Goal: Information Seeking & Learning: Learn about a topic

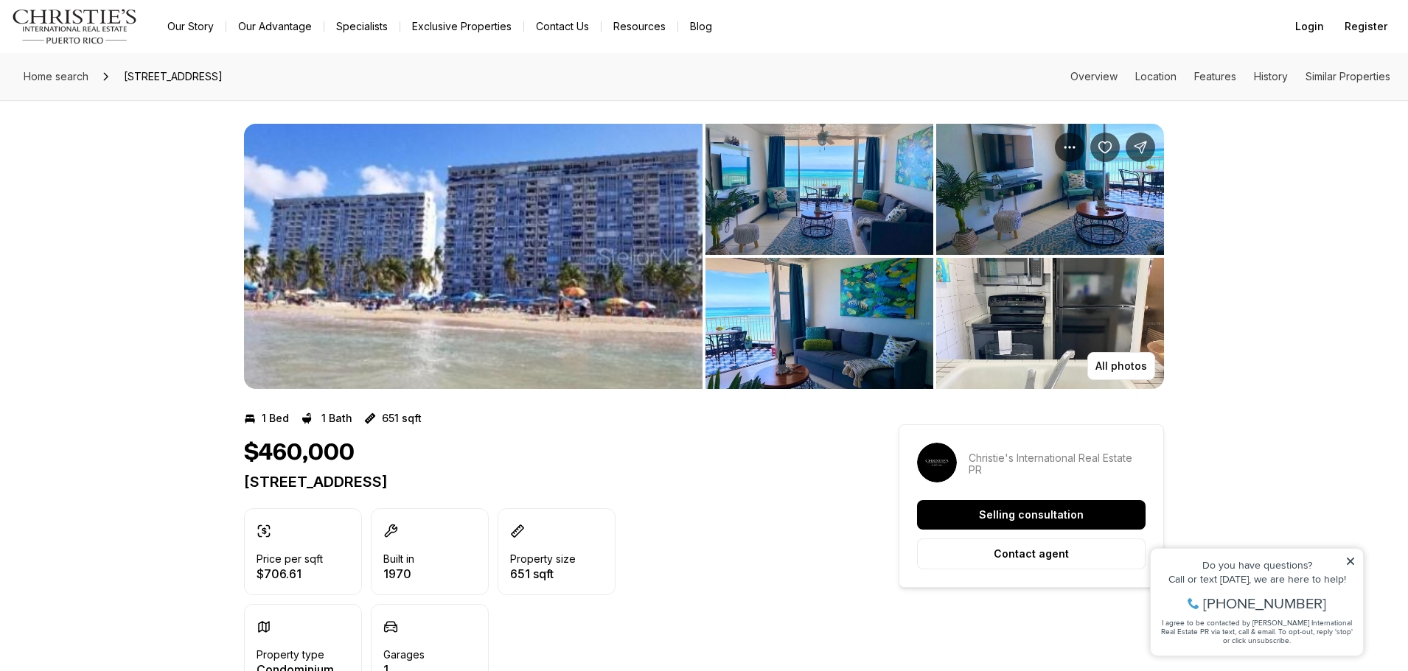
click at [464, 247] on img "View image gallery" at bounding box center [473, 256] width 458 height 265
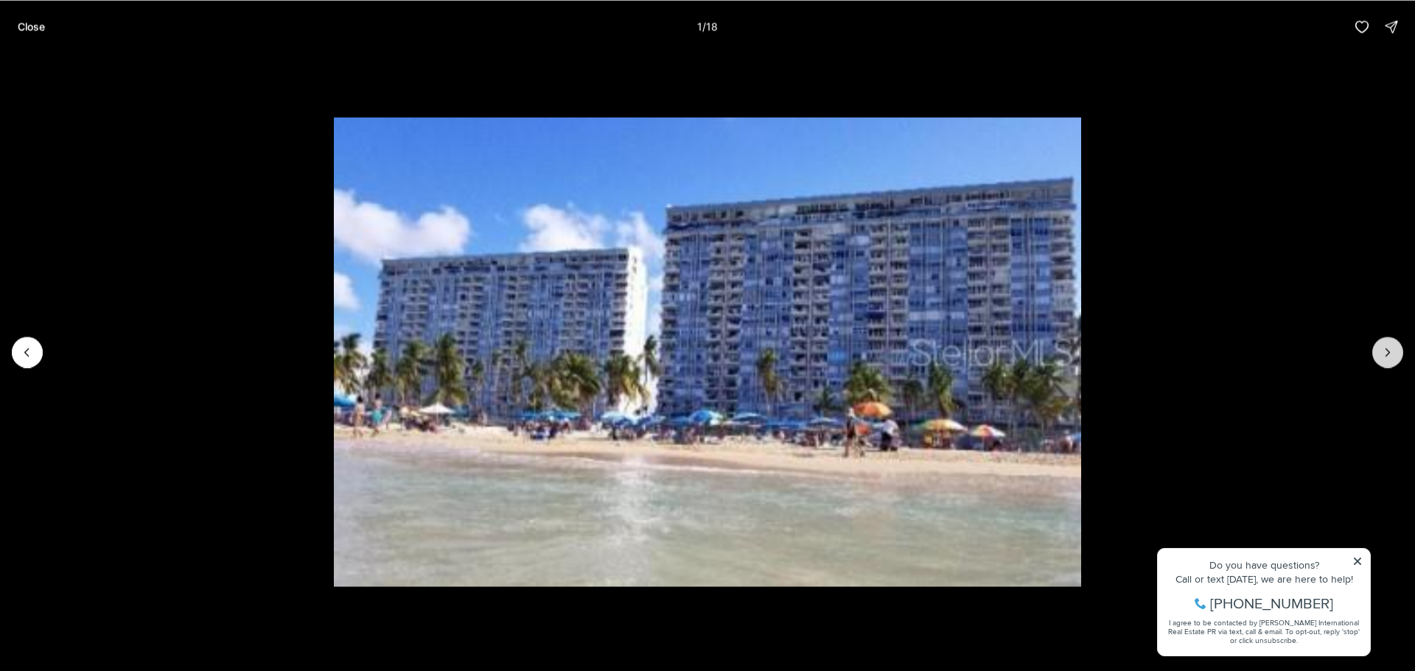
click at [1383, 350] on icon "Next slide" at bounding box center [1387, 352] width 15 height 15
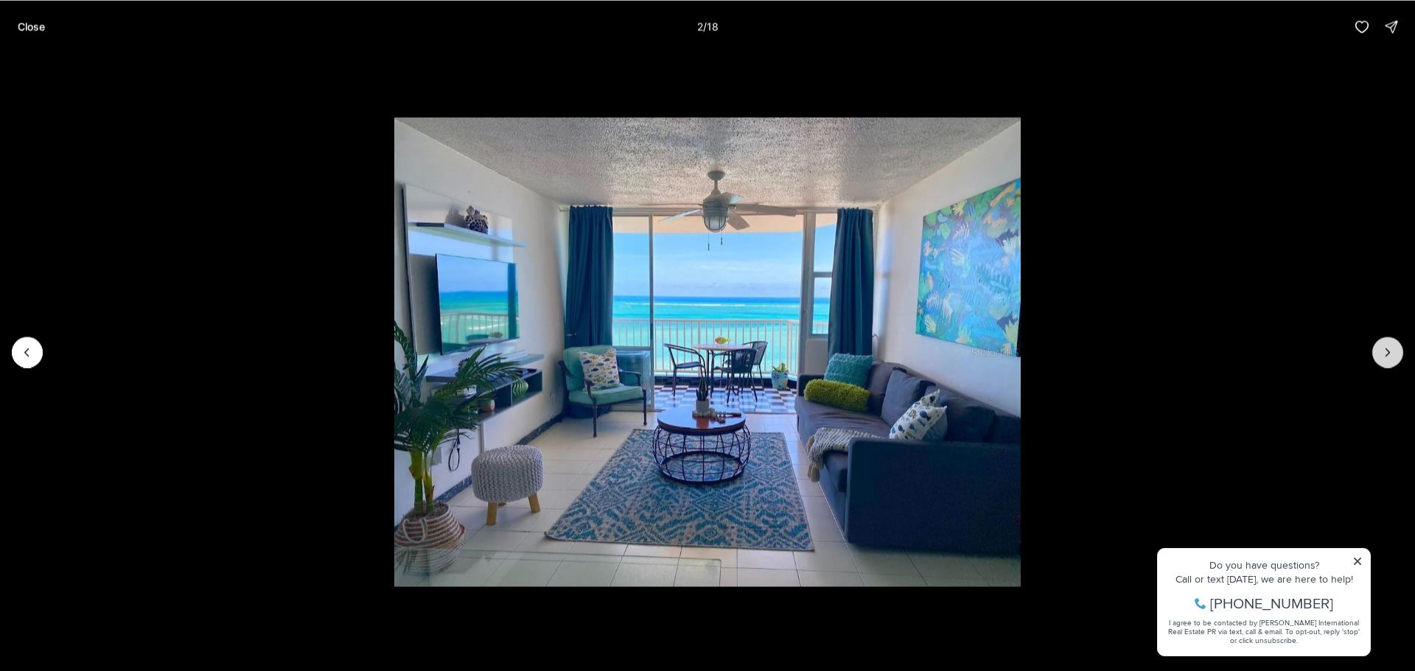
click at [1390, 346] on icon "Next slide" at bounding box center [1387, 352] width 15 height 15
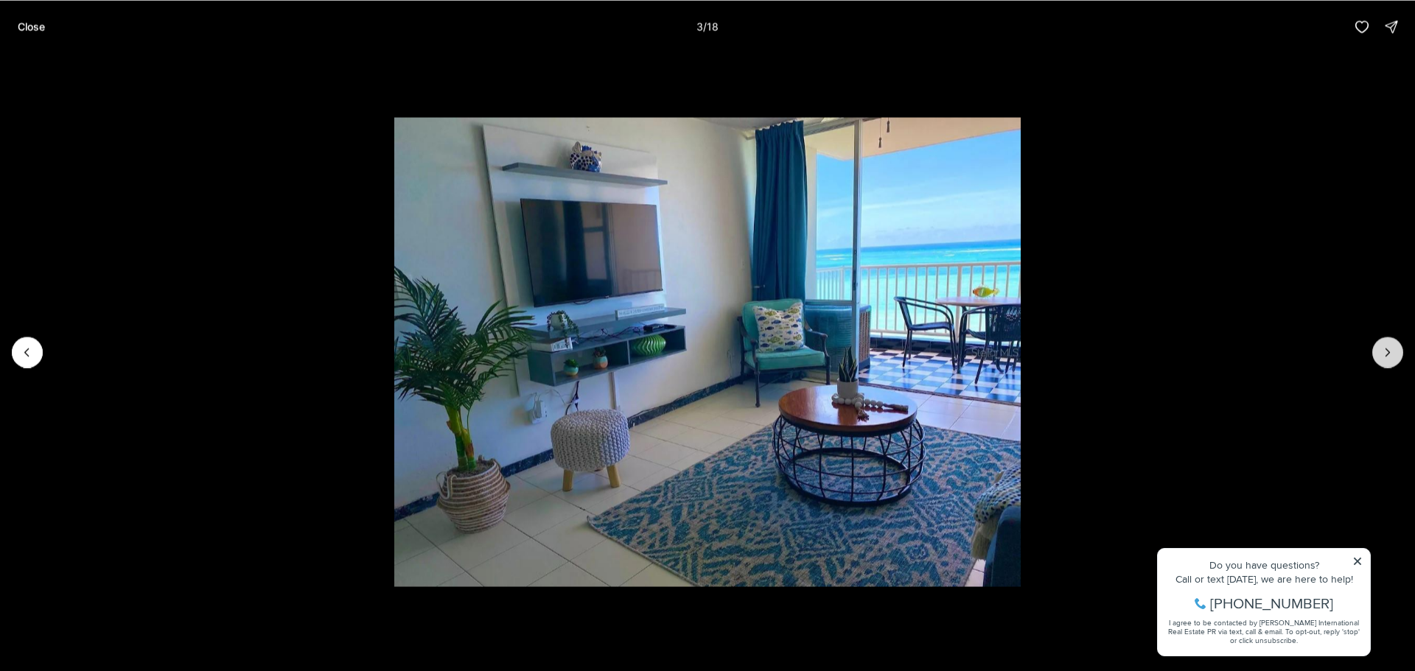
click at [1390, 346] on icon "Next slide" at bounding box center [1387, 352] width 15 height 15
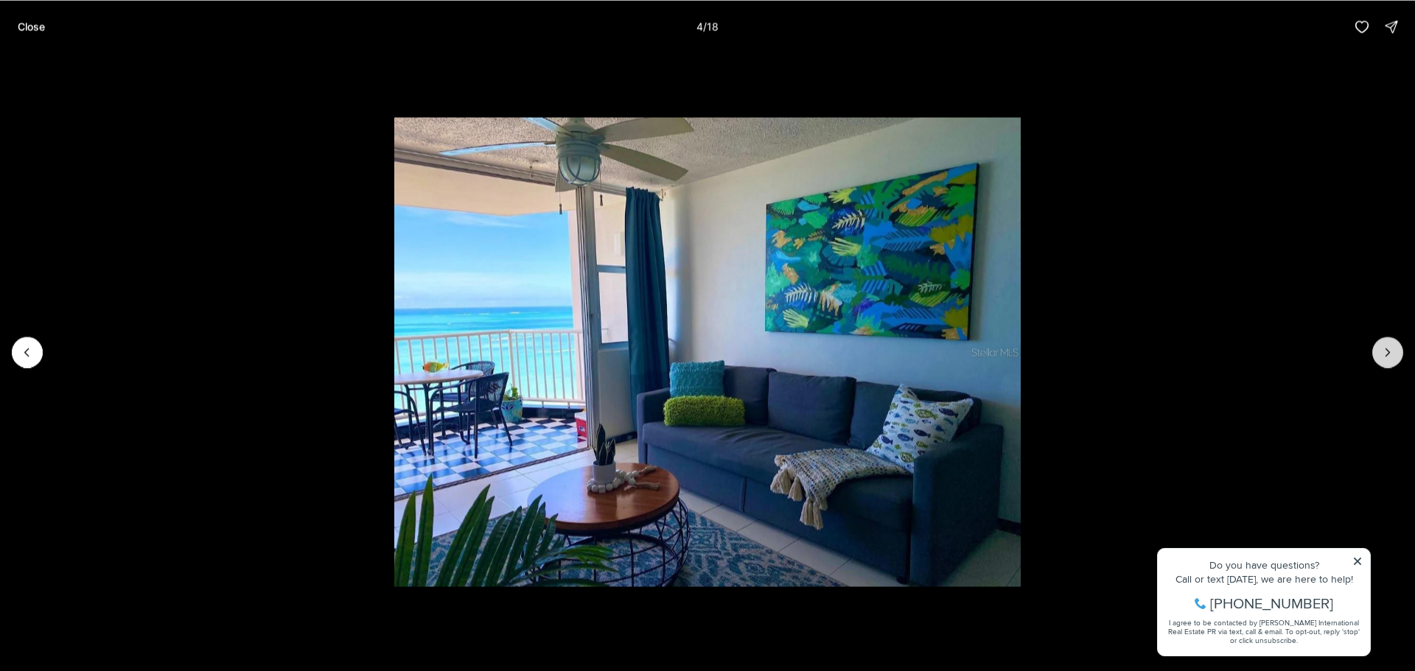
click at [1390, 346] on icon "Next slide" at bounding box center [1387, 352] width 15 height 15
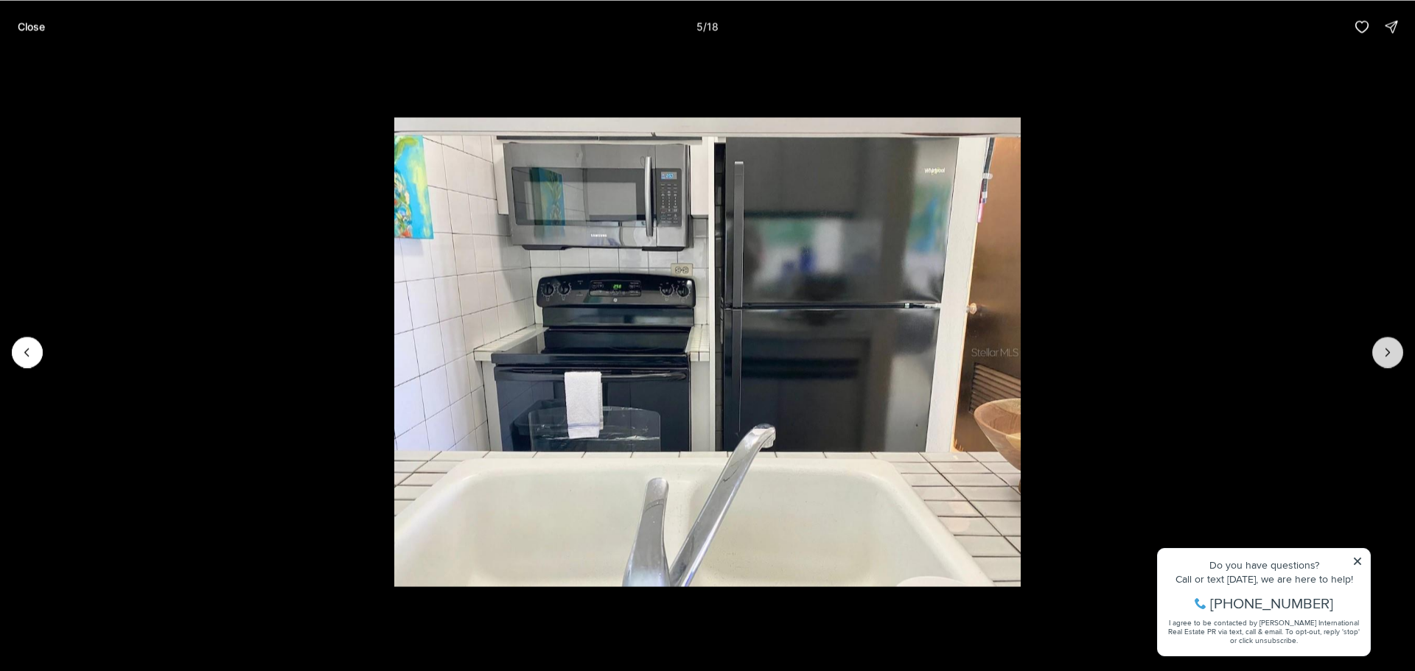
click at [1390, 346] on icon "Next slide" at bounding box center [1387, 352] width 15 height 15
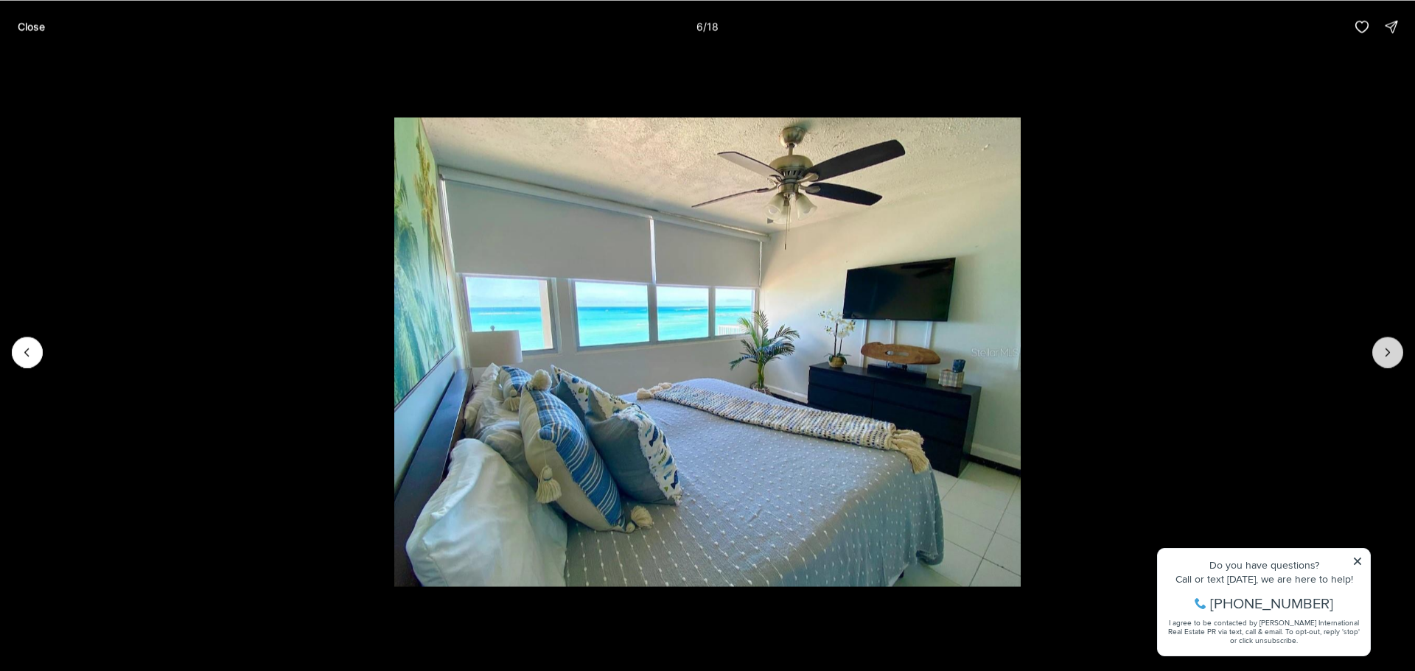
click at [1390, 346] on icon "Next slide" at bounding box center [1387, 352] width 15 height 15
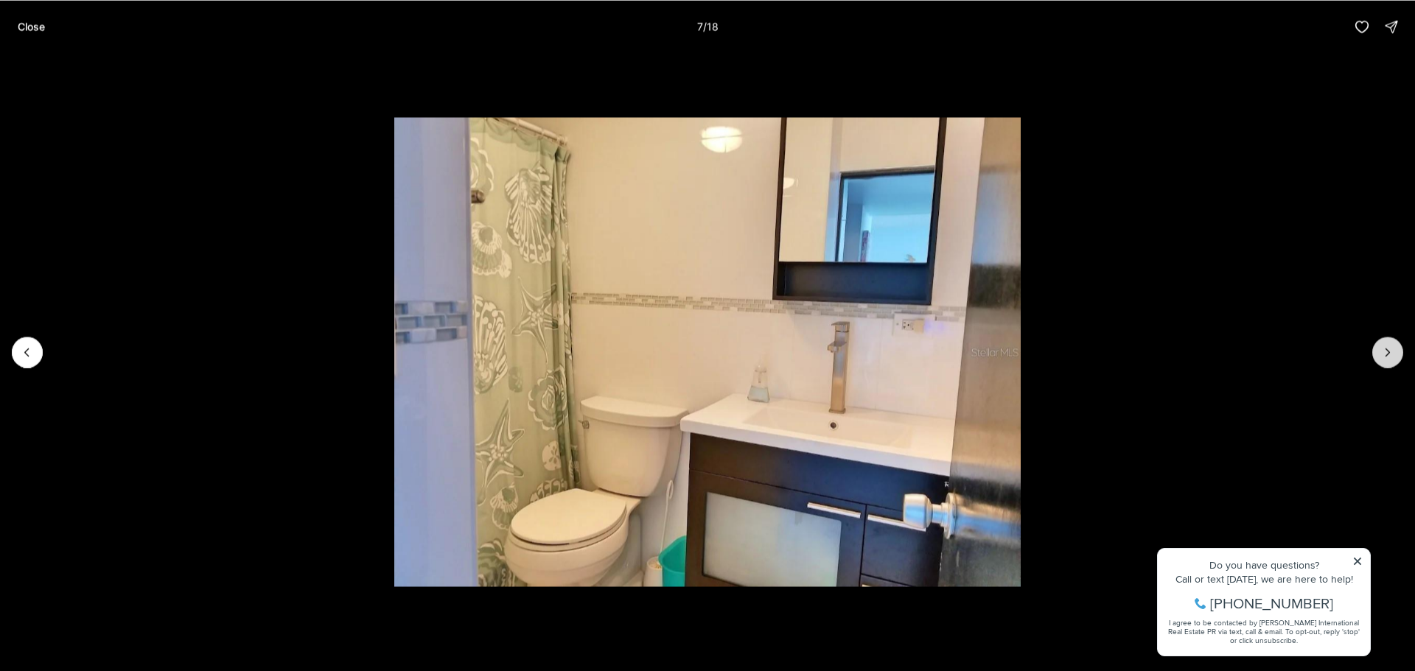
click at [1390, 346] on icon "Next slide" at bounding box center [1387, 352] width 15 height 15
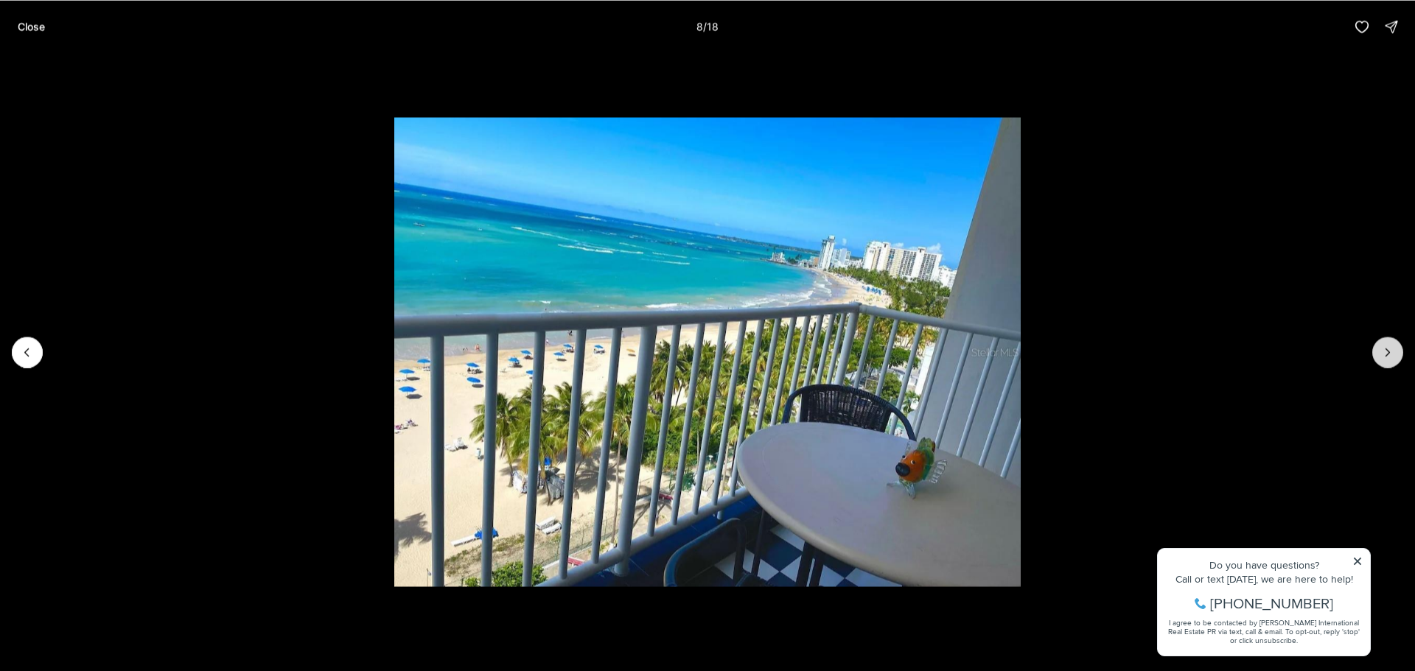
click at [1390, 346] on icon "Next slide" at bounding box center [1387, 352] width 15 height 15
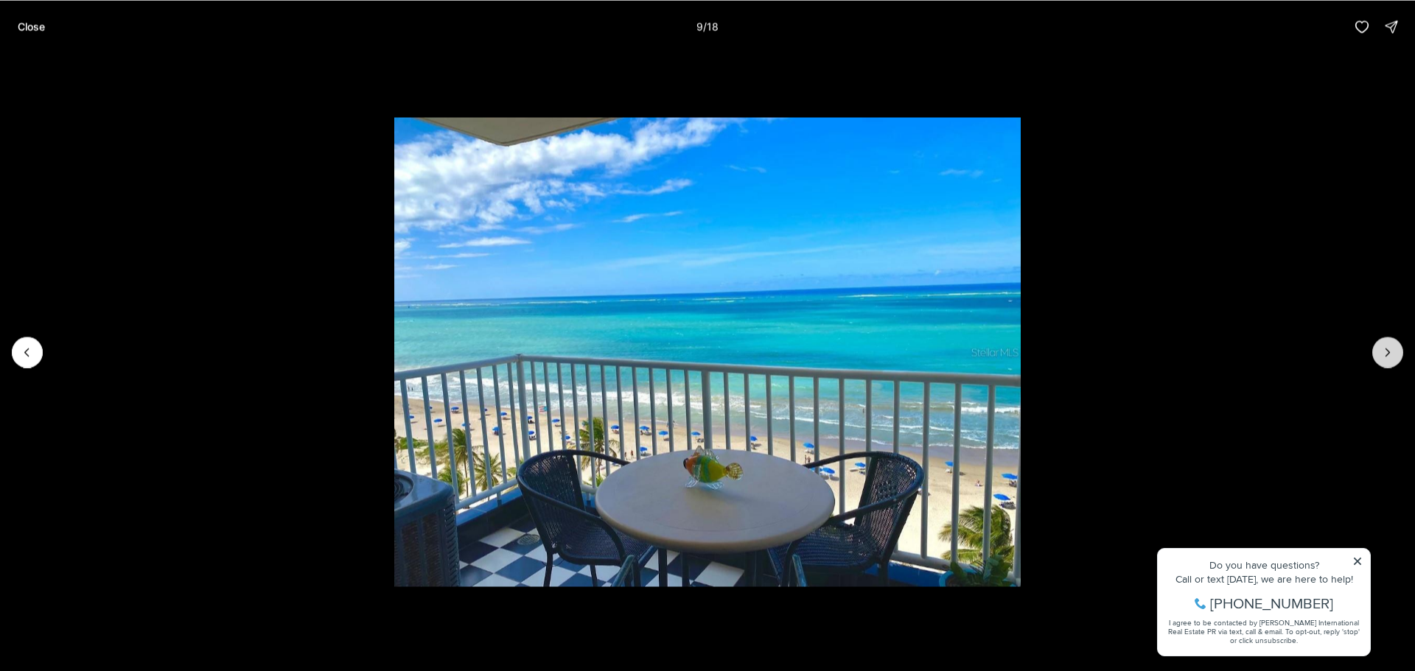
click at [1390, 346] on icon "Next slide" at bounding box center [1387, 352] width 15 height 15
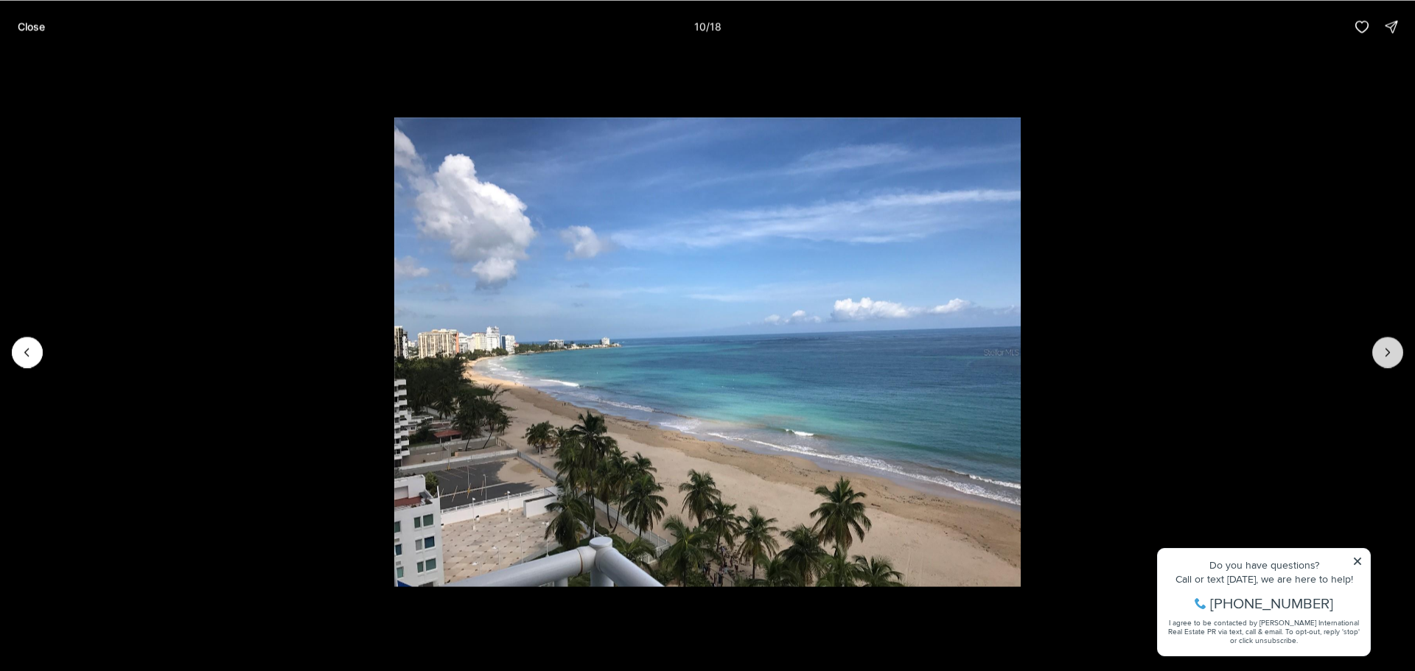
click at [1388, 346] on icon "Next slide" at bounding box center [1387, 352] width 15 height 15
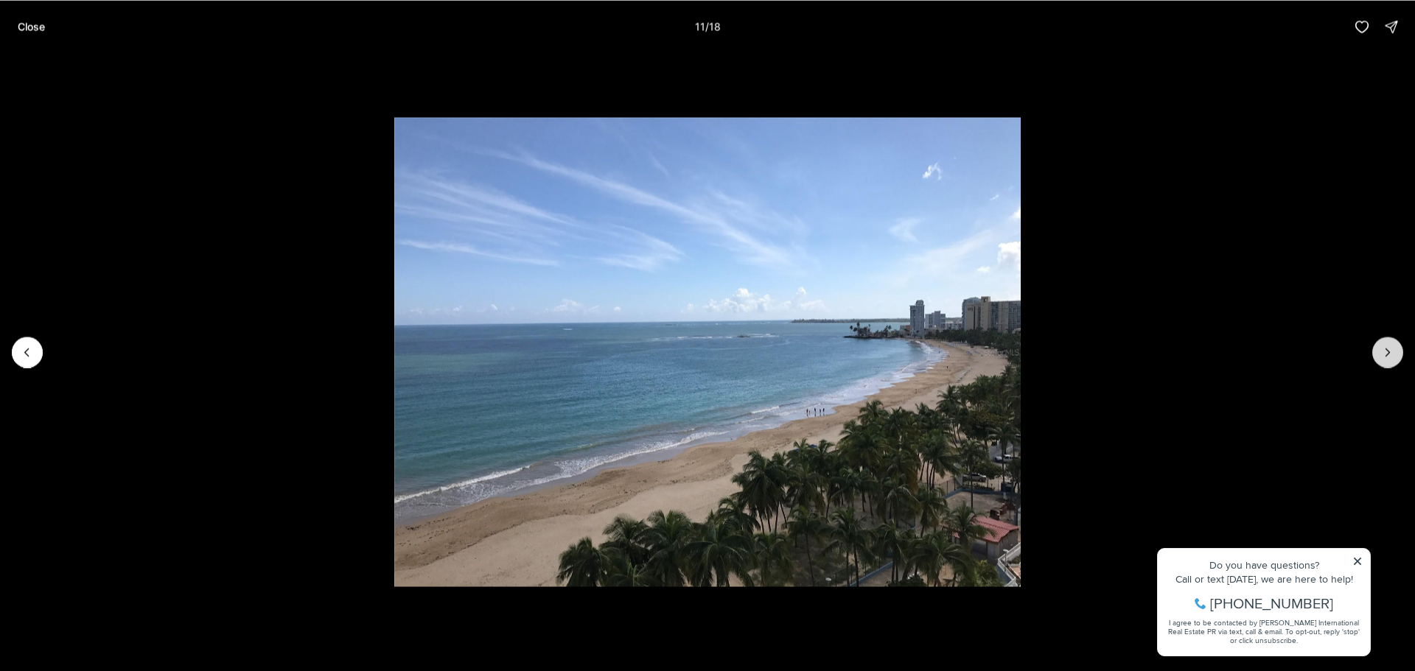
click at [1388, 346] on icon "Next slide" at bounding box center [1387, 352] width 15 height 15
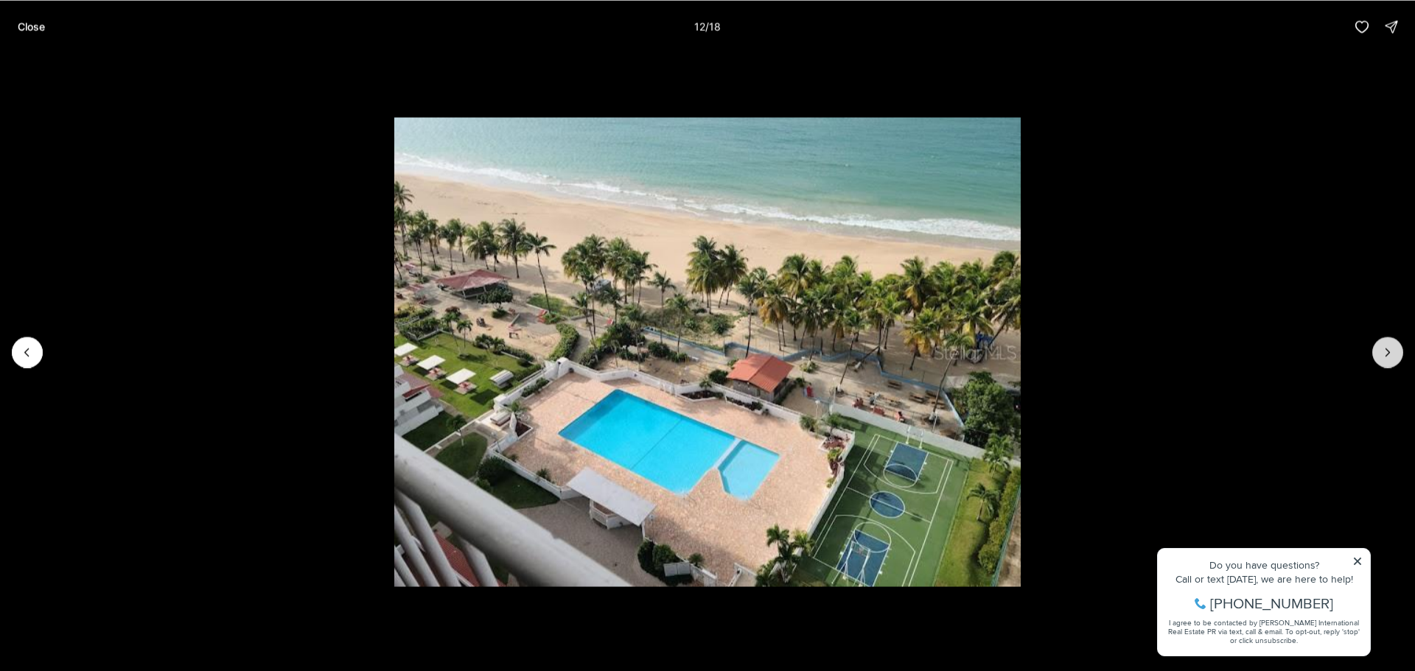
click at [1388, 346] on icon "Next slide" at bounding box center [1387, 352] width 15 height 15
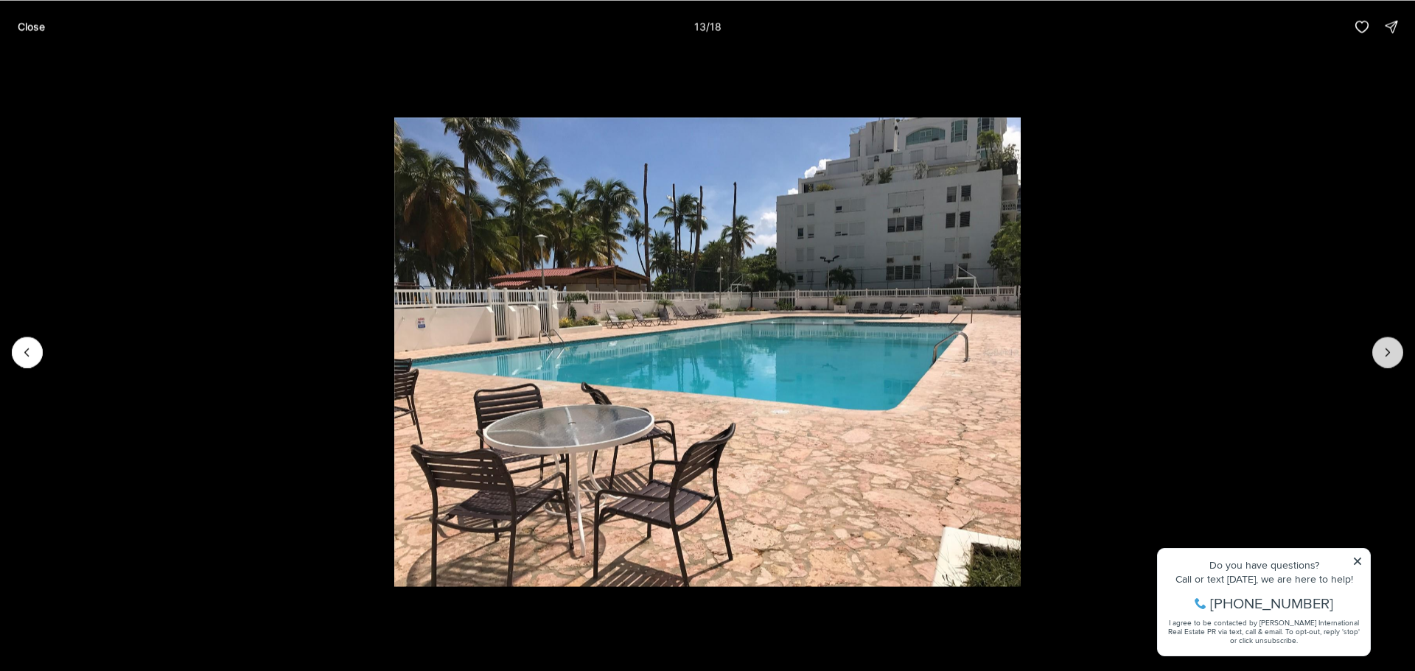
click at [1388, 346] on icon "Next slide" at bounding box center [1387, 352] width 15 height 15
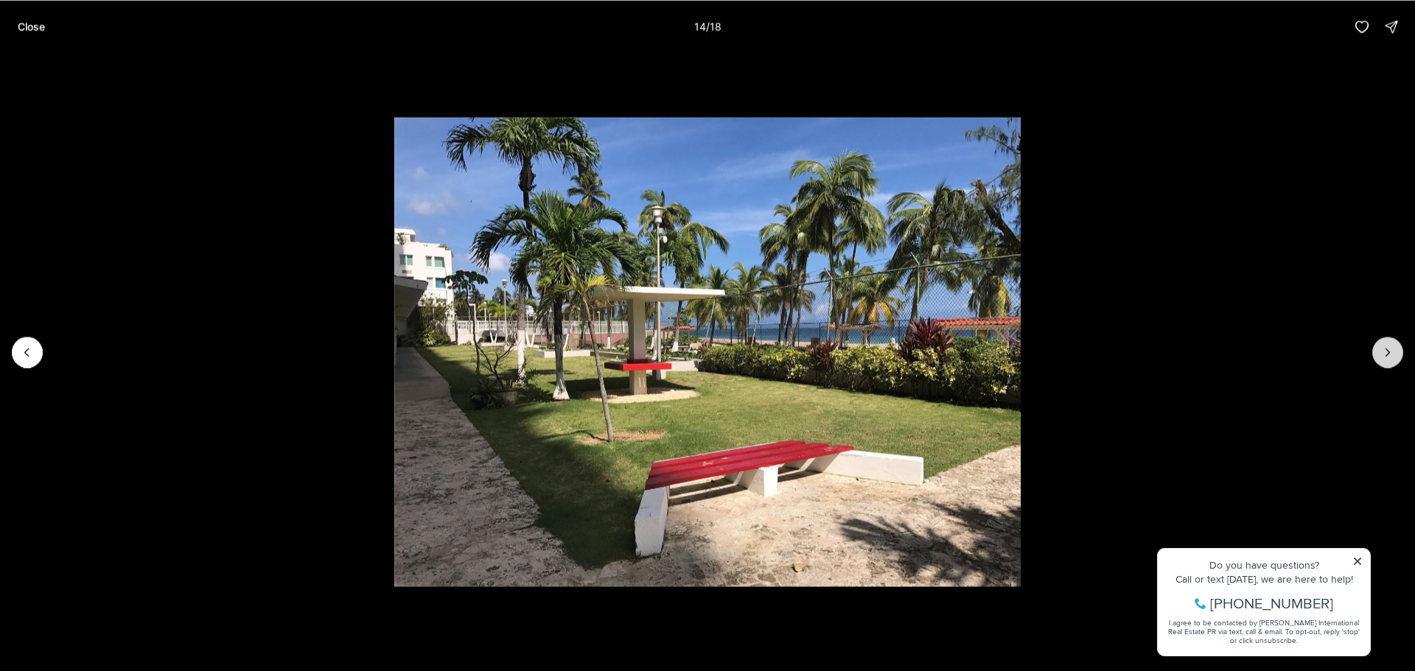
click at [1388, 346] on icon "Next slide" at bounding box center [1387, 352] width 15 height 15
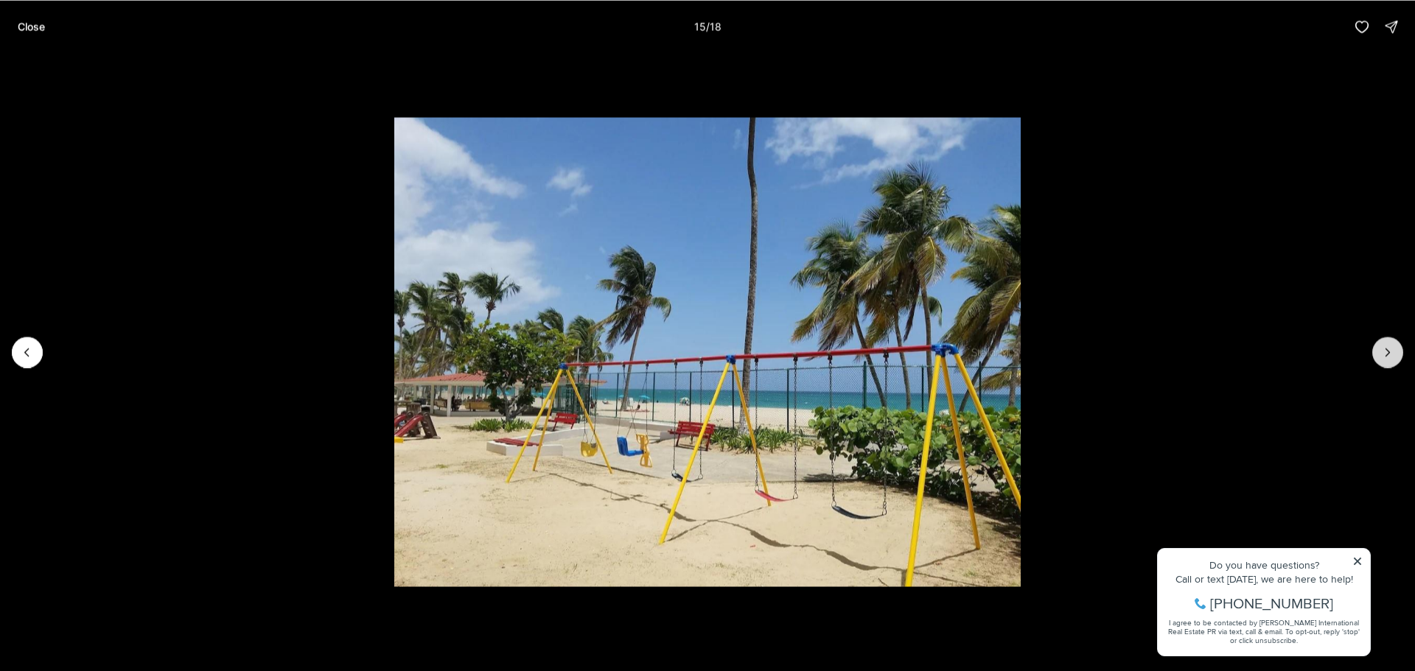
click at [1388, 346] on icon "Next slide" at bounding box center [1387, 352] width 15 height 15
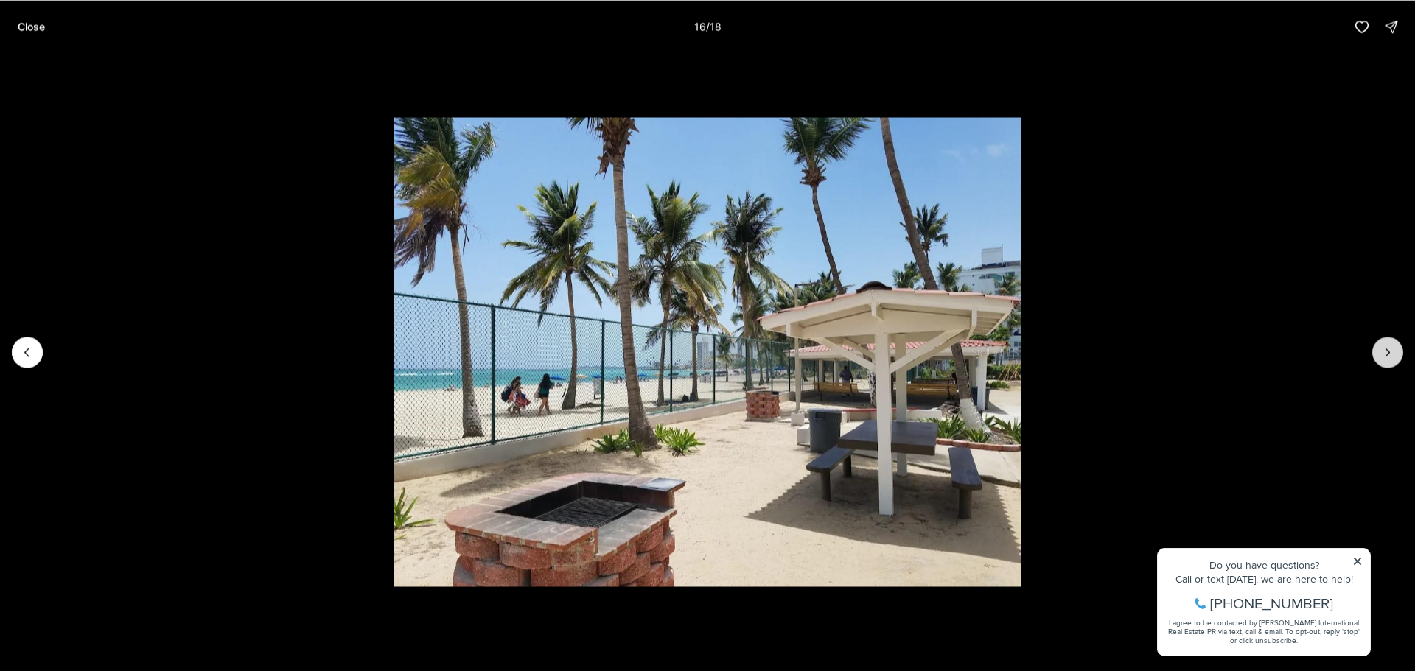
click at [1388, 346] on icon "Next slide" at bounding box center [1387, 352] width 15 height 15
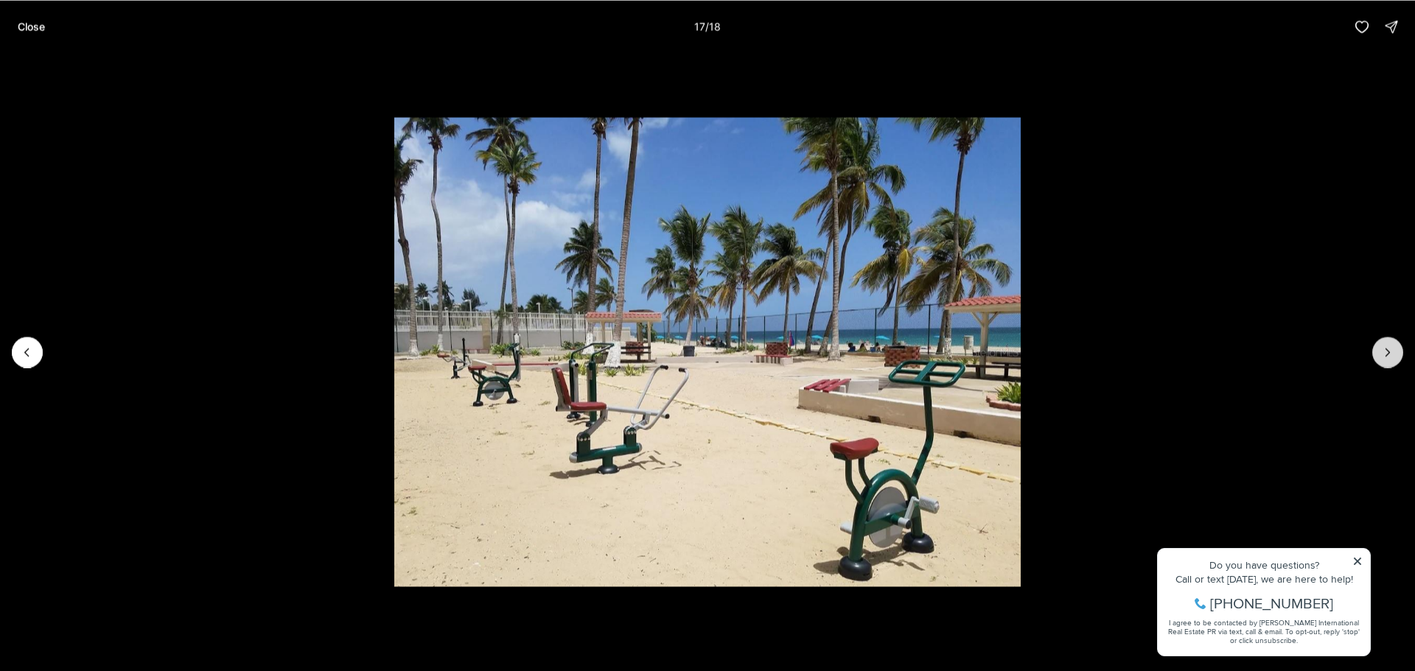
click at [1388, 346] on icon "Next slide" at bounding box center [1387, 352] width 15 height 15
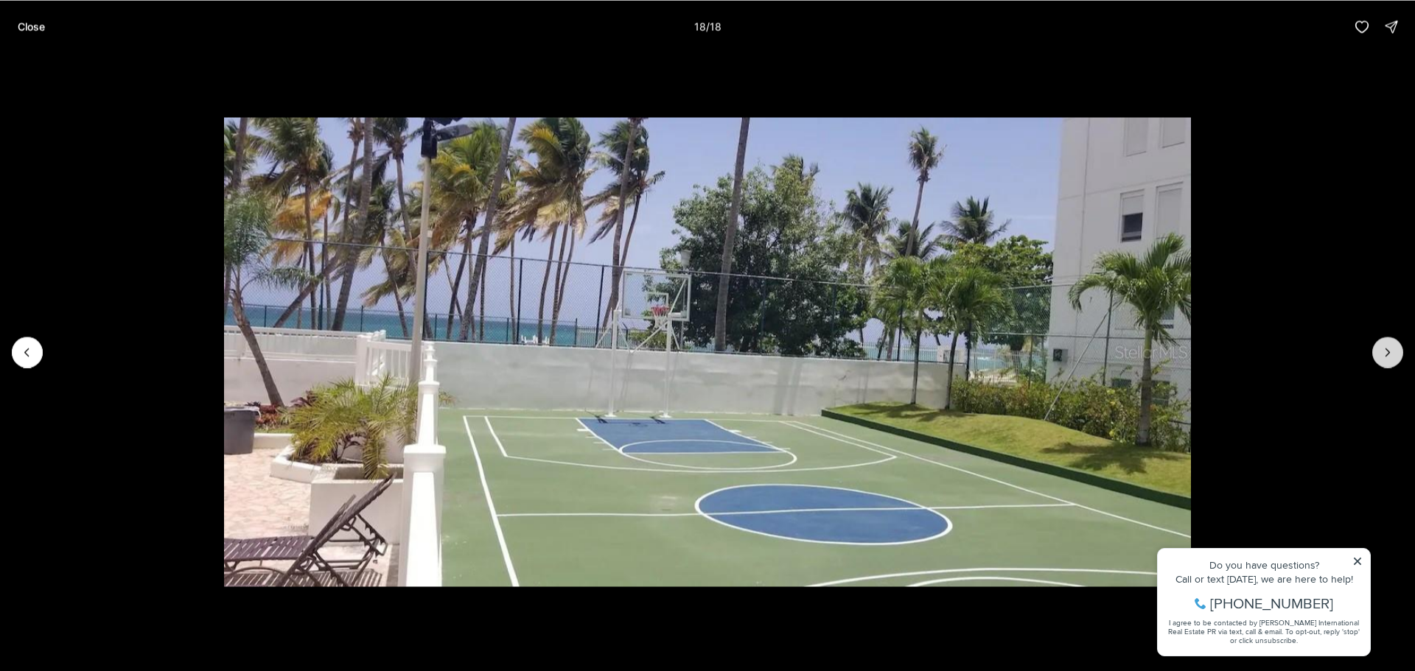
click at [1388, 346] on div at bounding box center [1387, 352] width 31 height 31
click at [1386, 351] on div at bounding box center [1387, 352] width 31 height 31
click at [1383, 349] on div at bounding box center [1387, 352] width 31 height 31
click at [27, 28] on p "Close" at bounding box center [31, 27] width 27 height 12
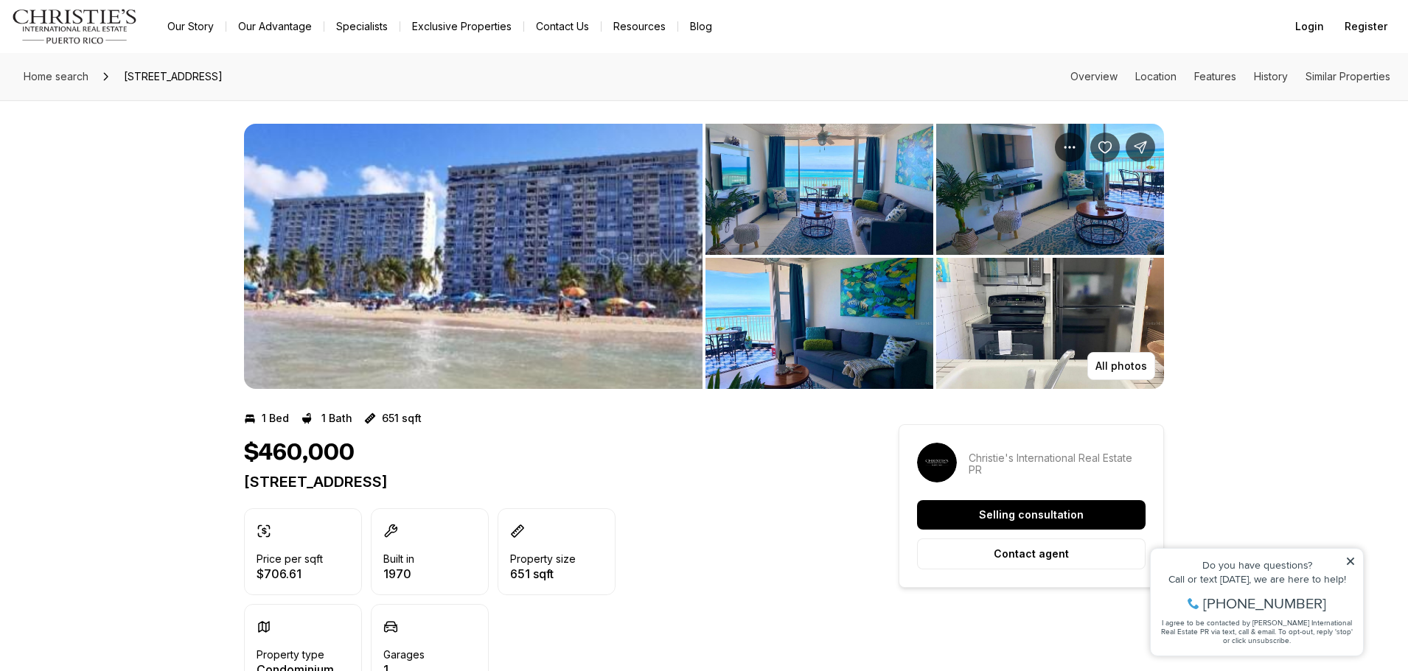
click at [516, 223] on img "View image gallery" at bounding box center [473, 256] width 458 height 265
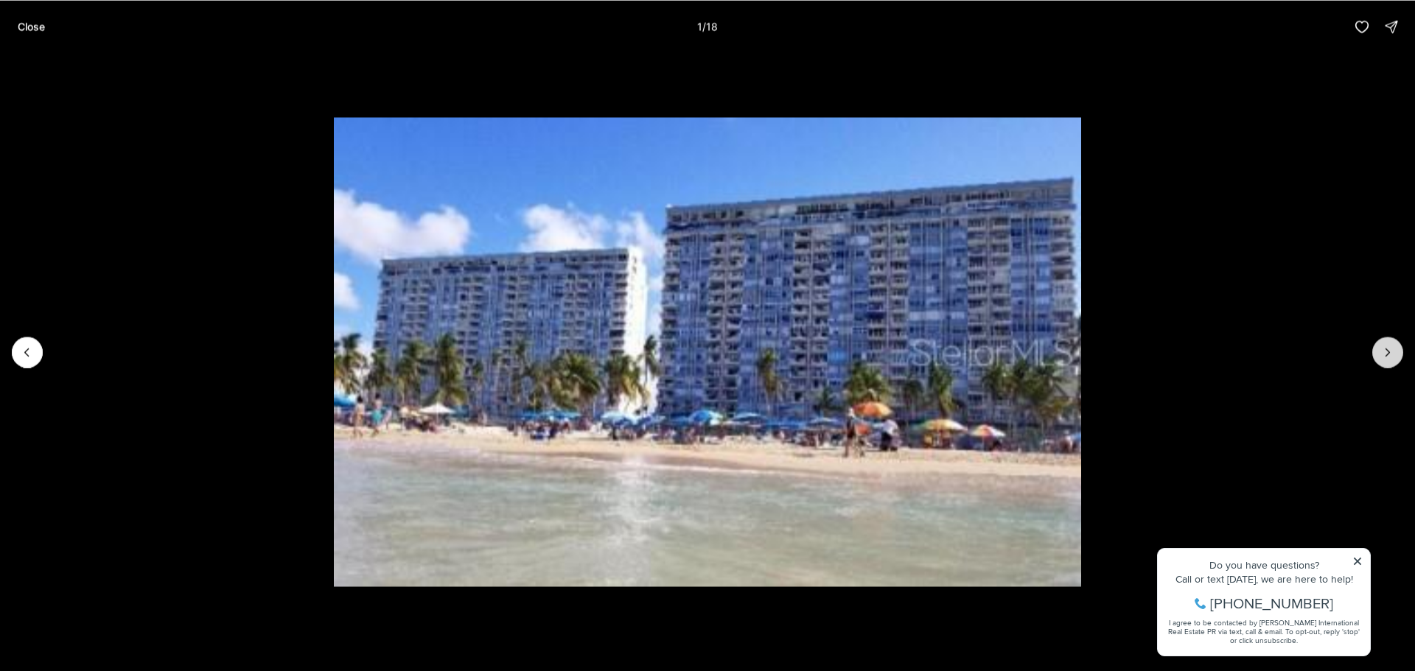
click at [1391, 349] on icon "Next slide" at bounding box center [1387, 352] width 15 height 15
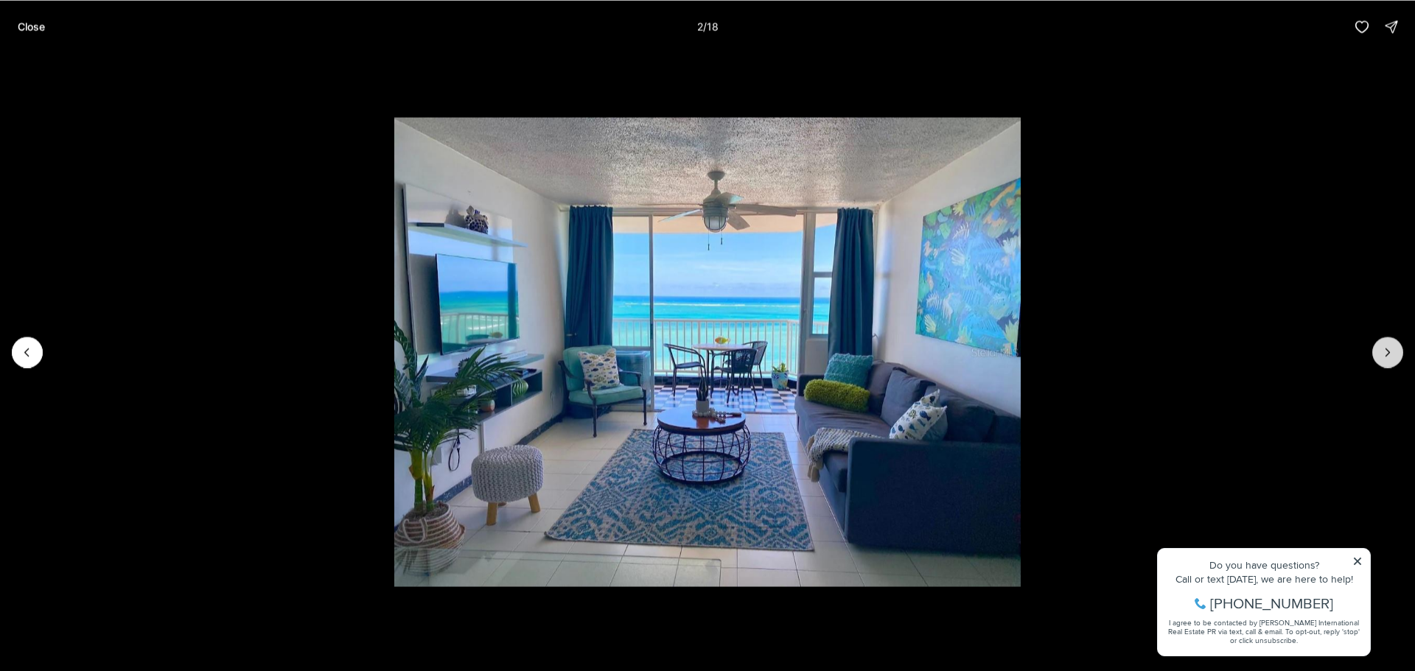
click at [1383, 350] on icon "Next slide" at bounding box center [1387, 352] width 15 height 15
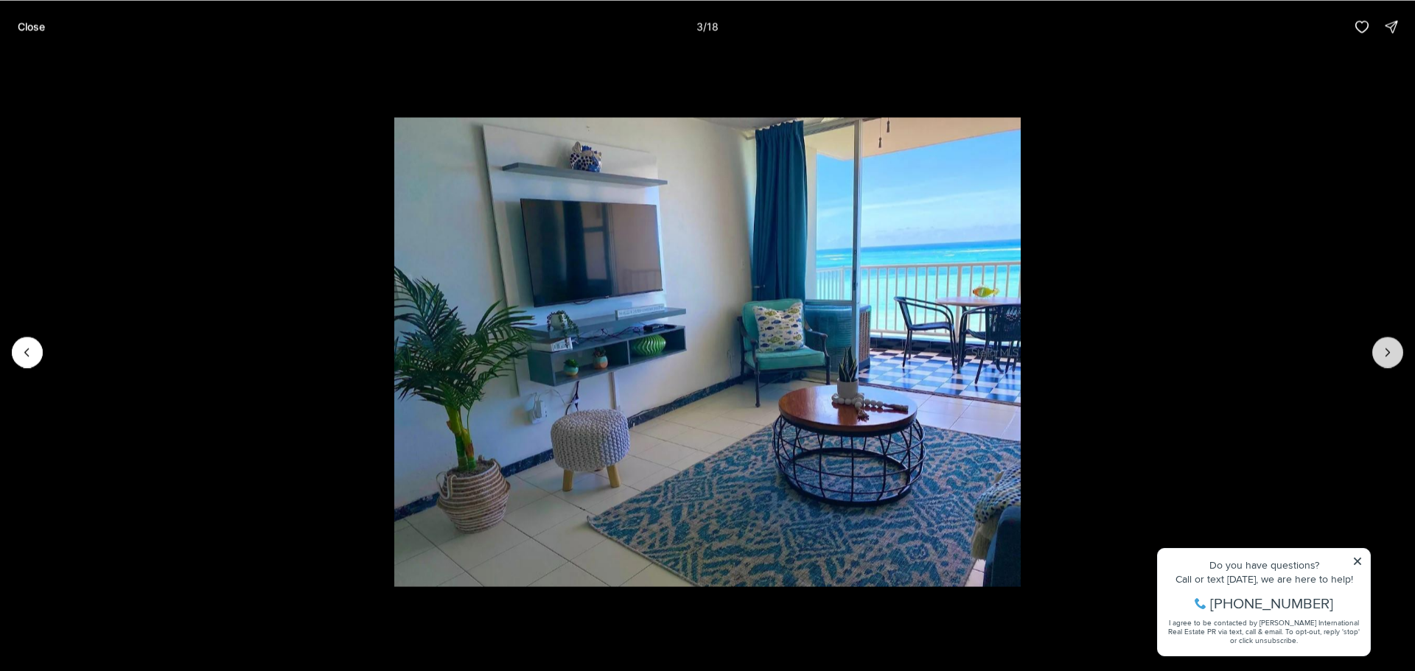
click at [1387, 349] on icon "Next slide" at bounding box center [1387, 352] width 15 height 15
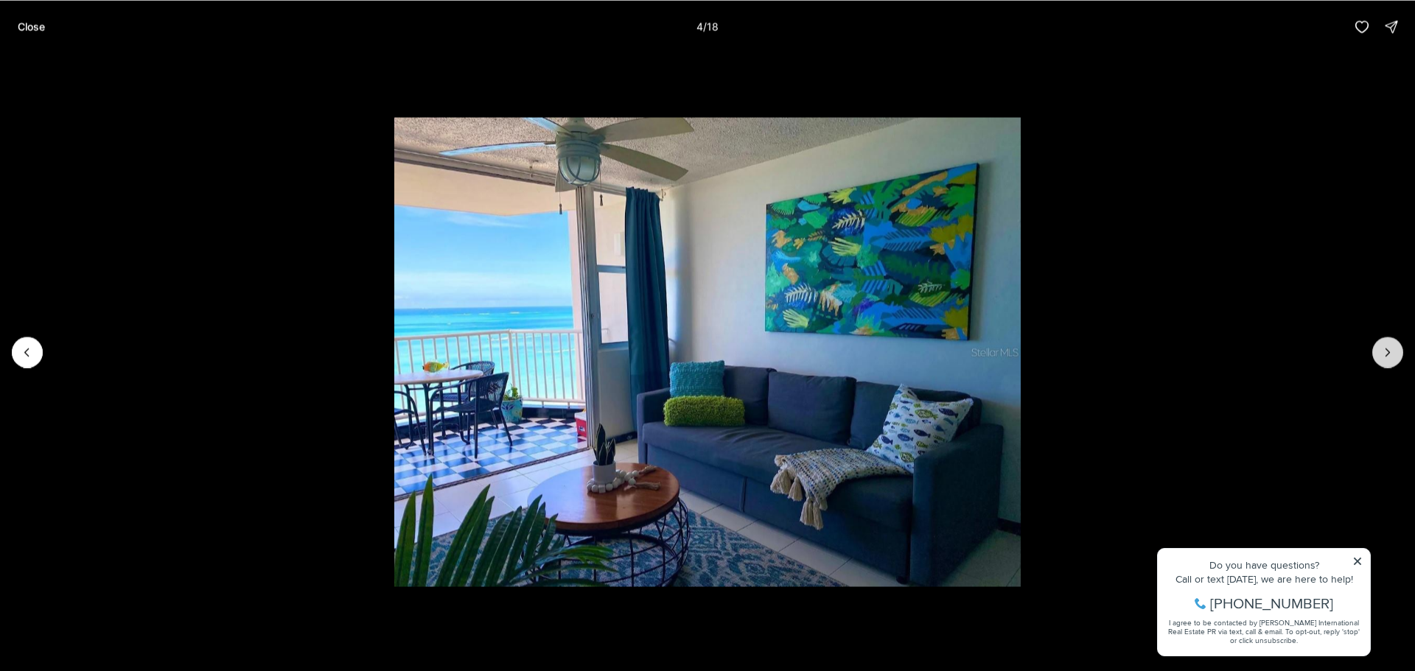
click at [1387, 349] on icon "Next slide" at bounding box center [1387, 352] width 15 height 15
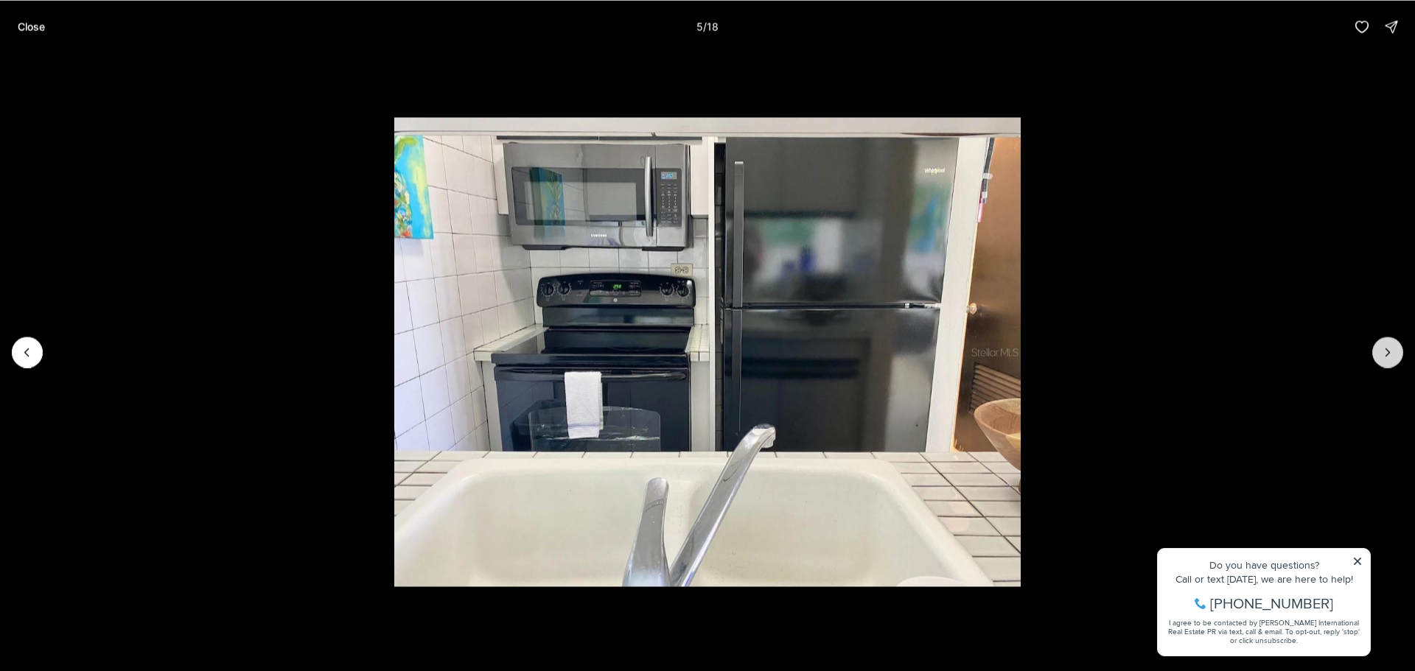
click at [1388, 351] on icon "Next slide" at bounding box center [1388, 352] width 4 height 7
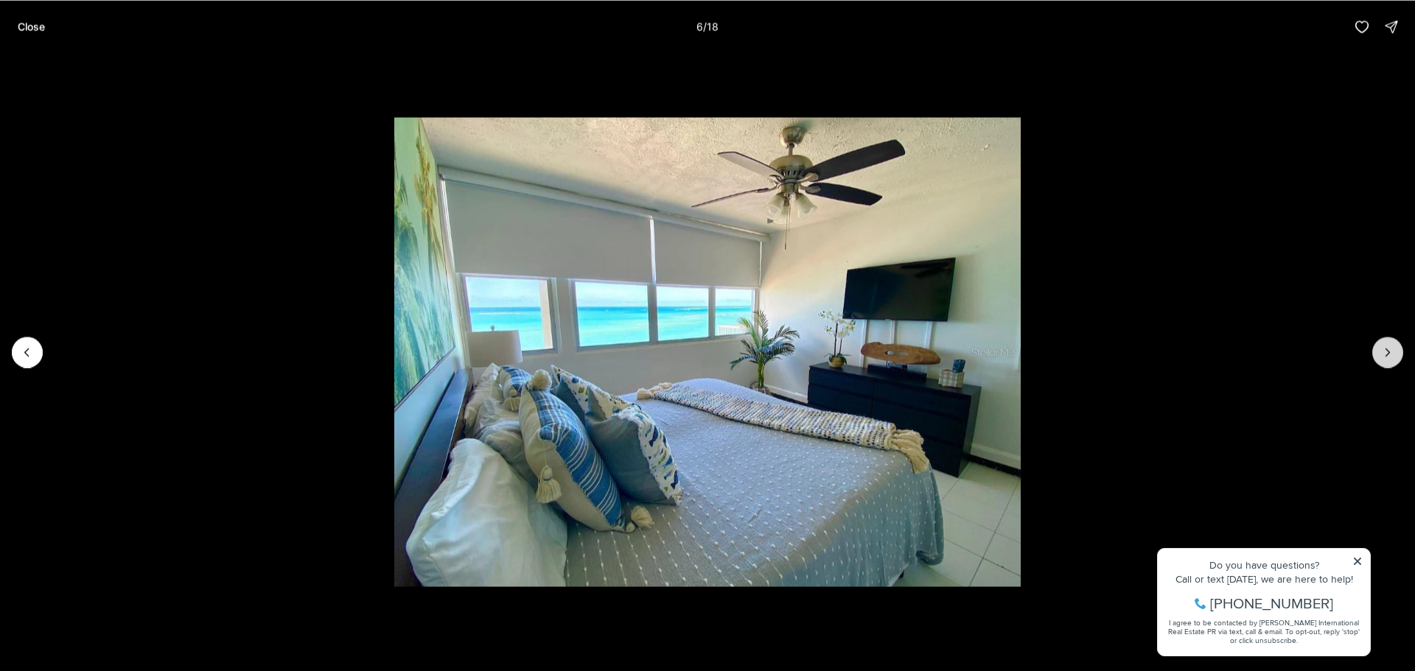
click at [1388, 351] on icon "Next slide" at bounding box center [1388, 352] width 4 height 7
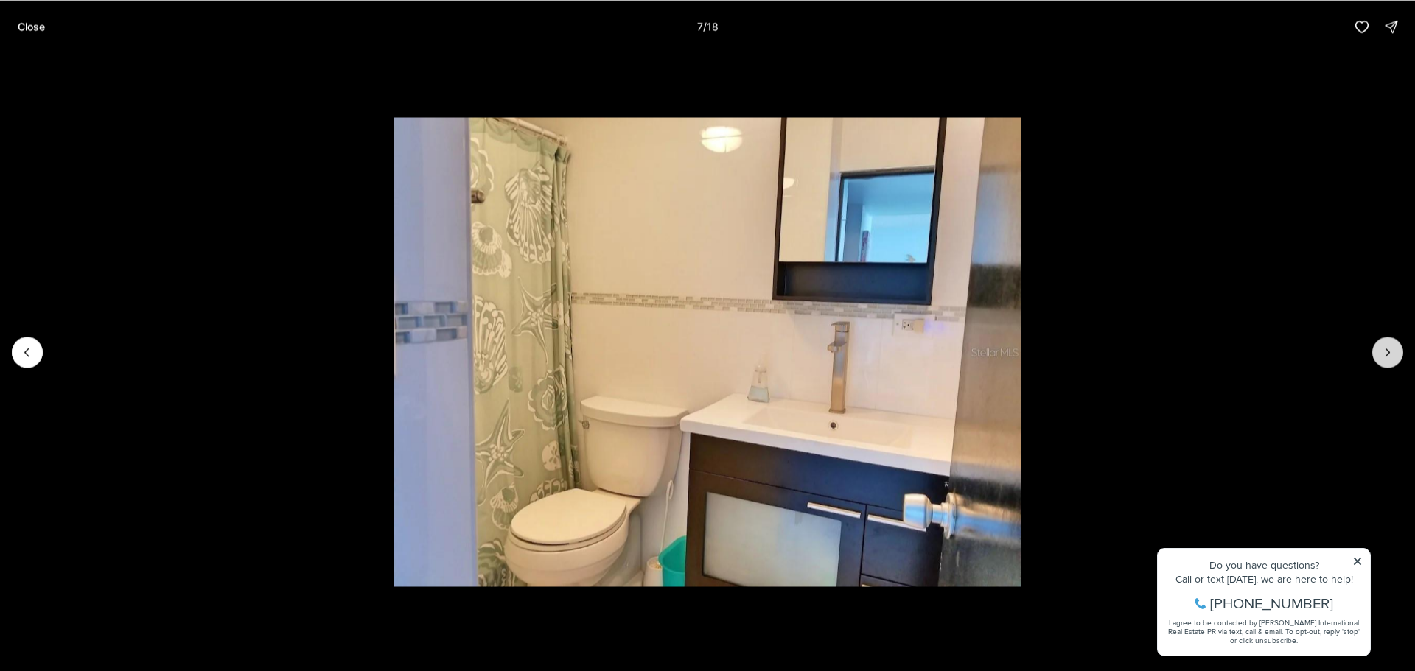
click at [1388, 351] on icon "Next slide" at bounding box center [1388, 352] width 4 height 7
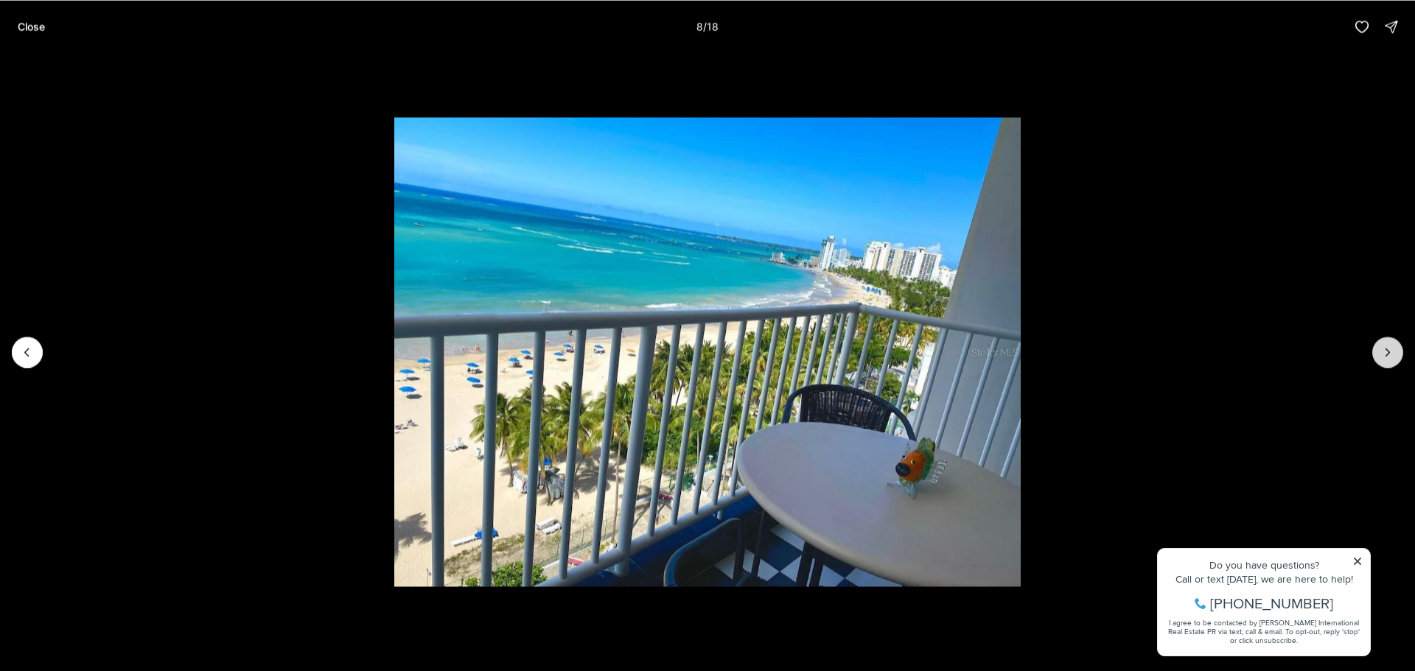
click at [1388, 354] on icon "Next slide" at bounding box center [1388, 352] width 4 height 7
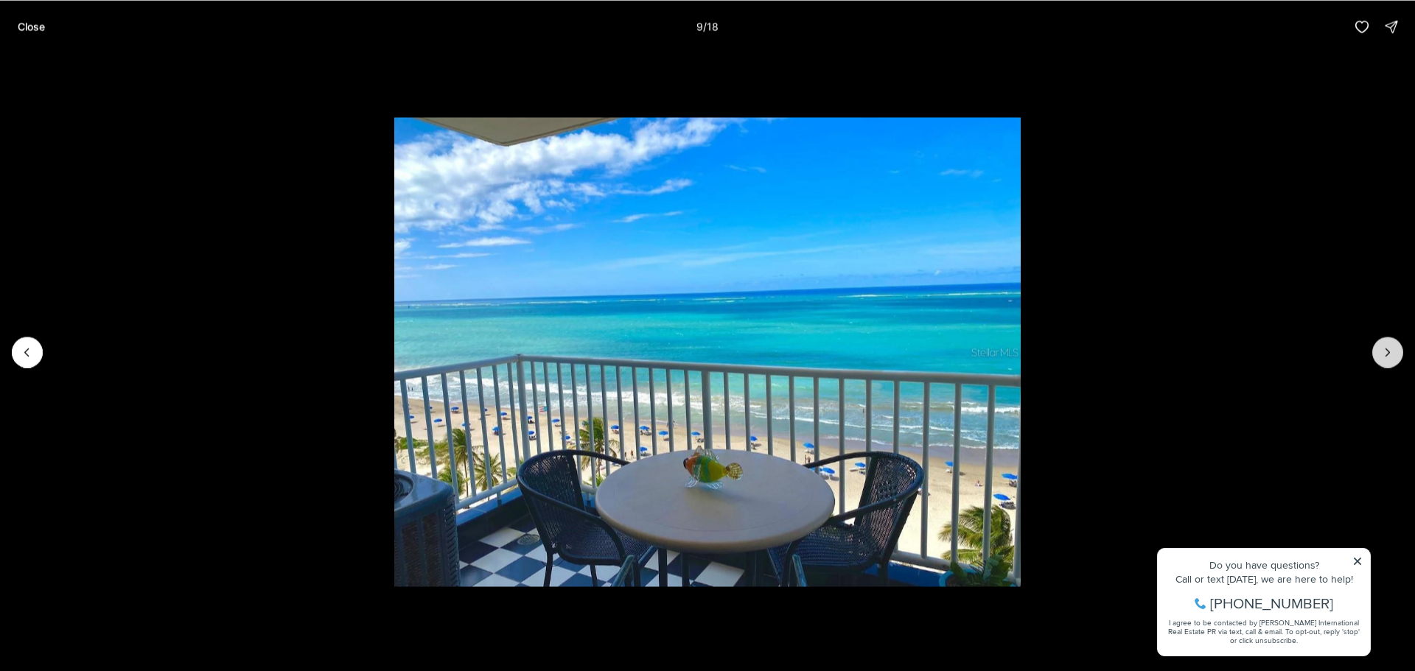
click at [1386, 351] on icon "Next slide" at bounding box center [1387, 352] width 15 height 15
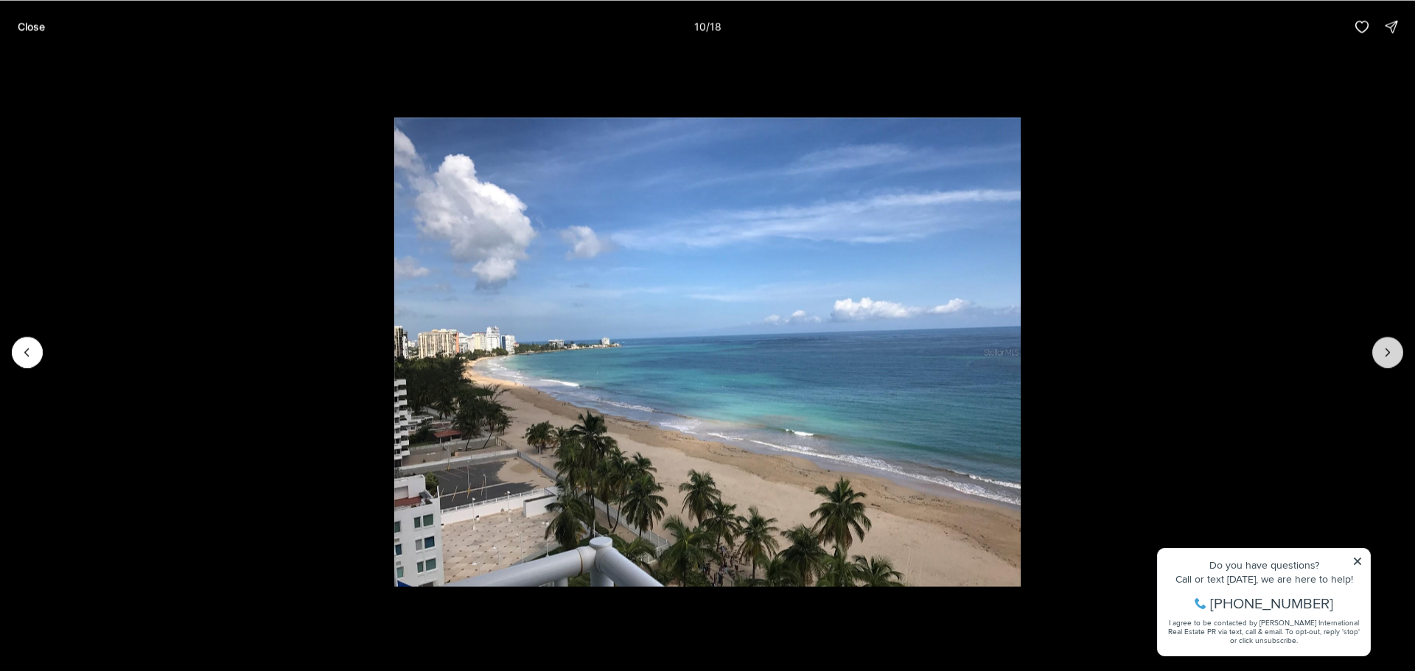
click at [1386, 351] on icon "Next slide" at bounding box center [1387, 352] width 15 height 15
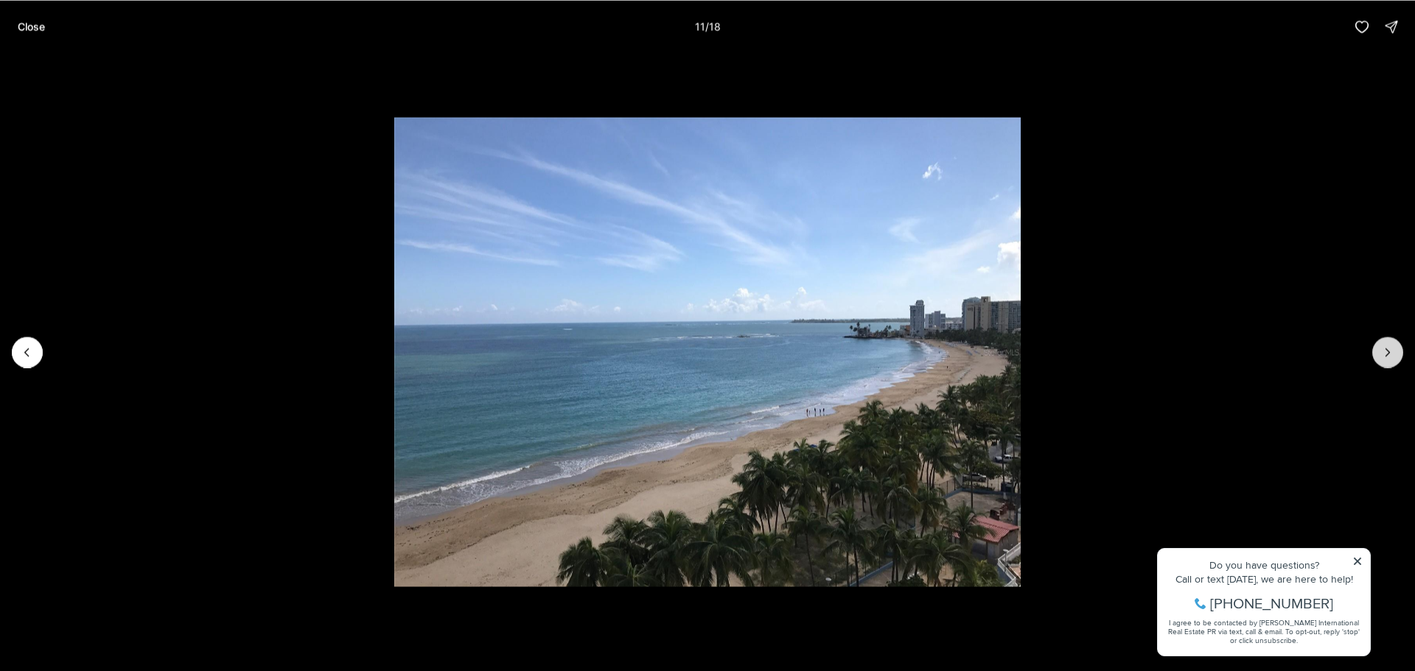
click at [1386, 351] on icon "Next slide" at bounding box center [1387, 352] width 15 height 15
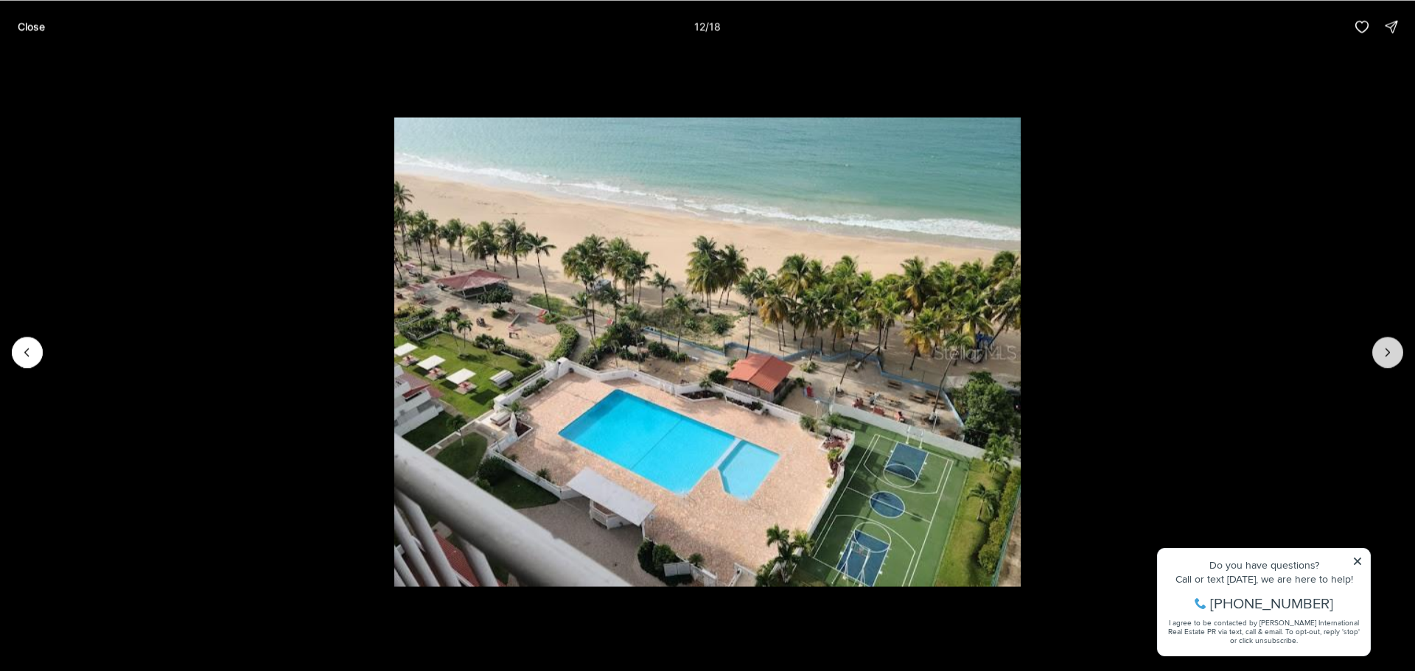
click at [1386, 351] on icon "Next slide" at bounding box center [1387, 352] width 15 height 15
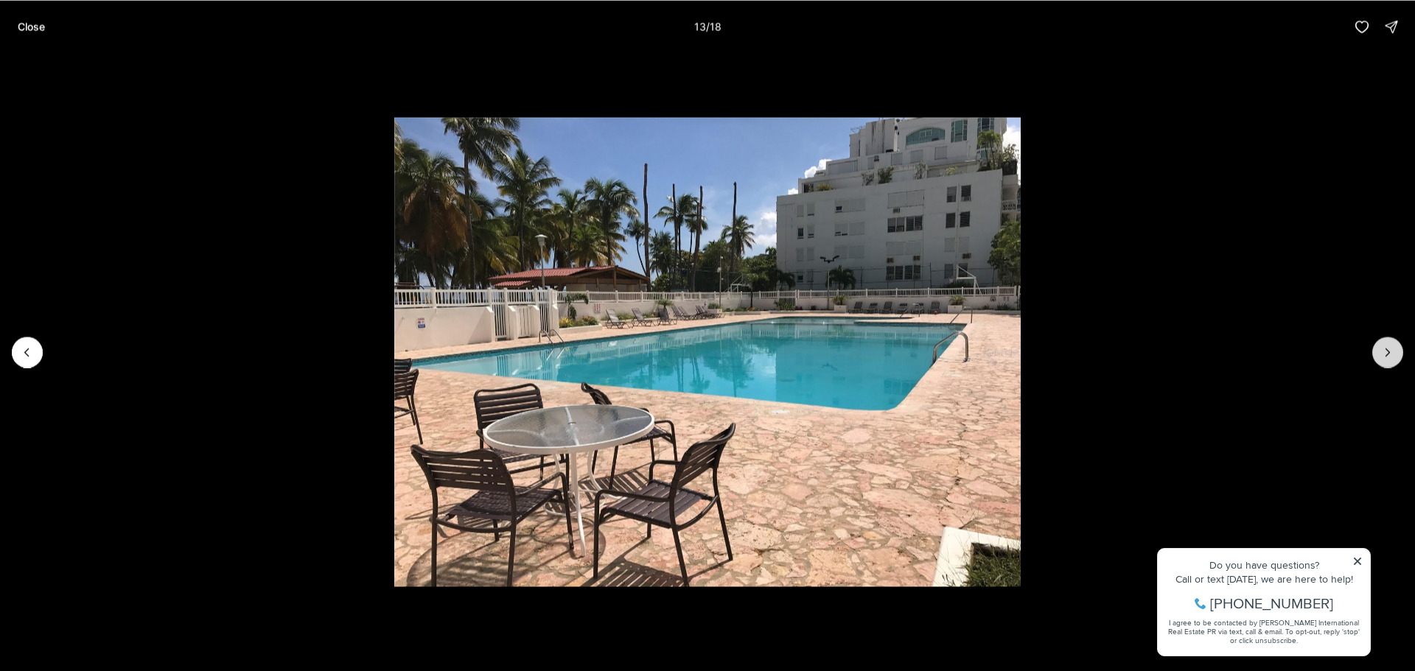
click at [1385, 351] on icon "Next slide" at bounding box center [1387, 352] width 15 height 15
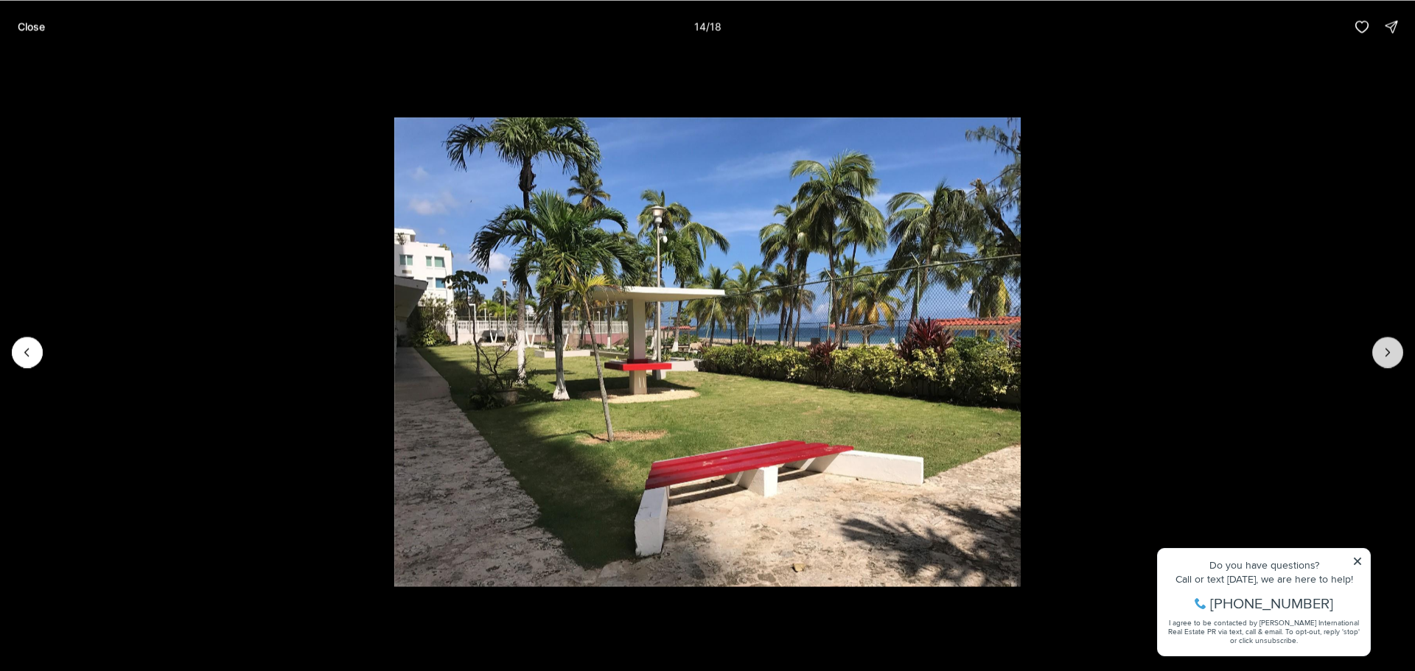
click at [1385, 352] on icon "Next slide" at bounding box center [1387, 352] width 15 height 15
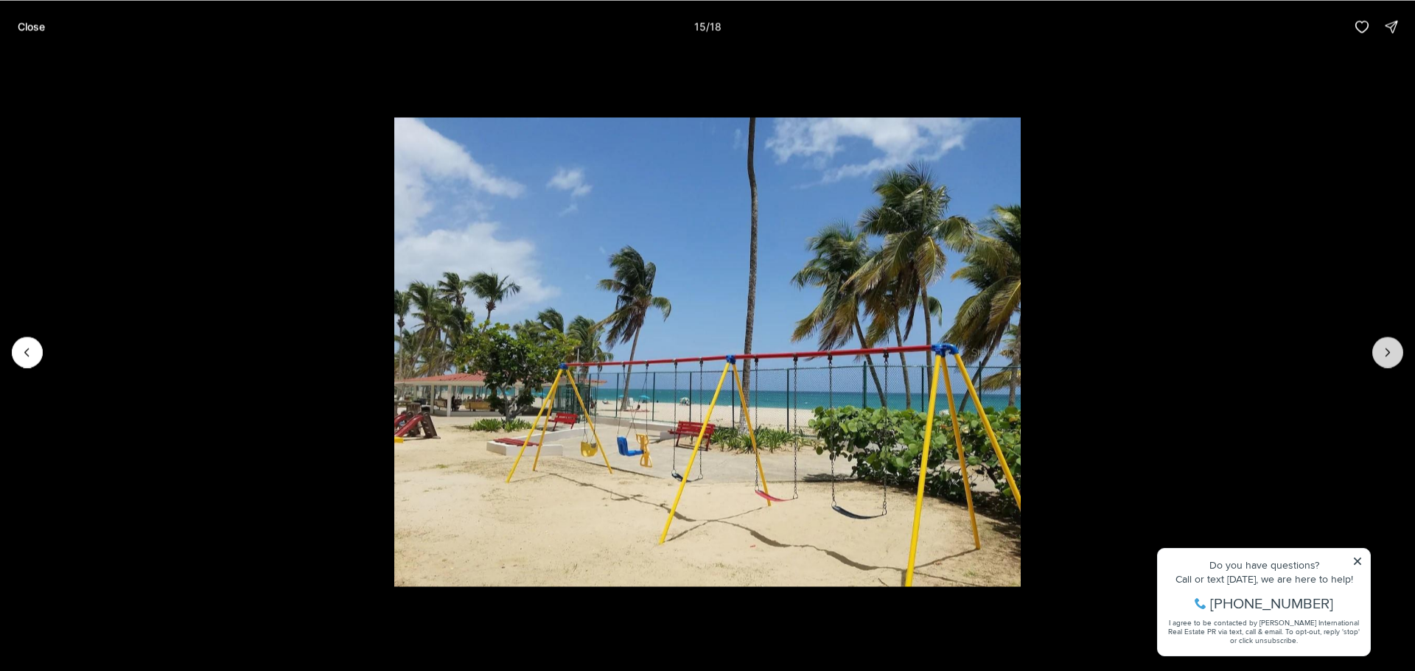
click at [1385, 352] on icon "Next slide" at bounding box center [1387, 352] width 15 height 15
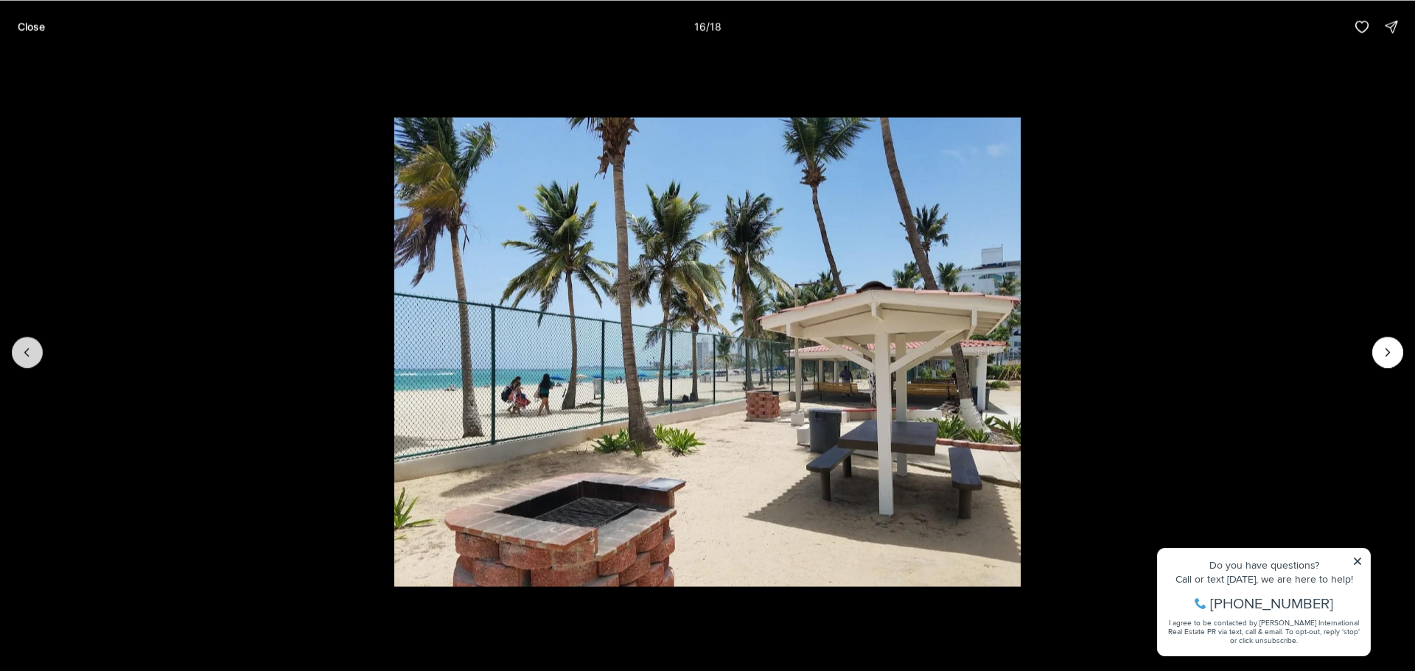
click at [21, 346] on icon "Previous slide" at bounding box center [27, 352] width 15 height 15
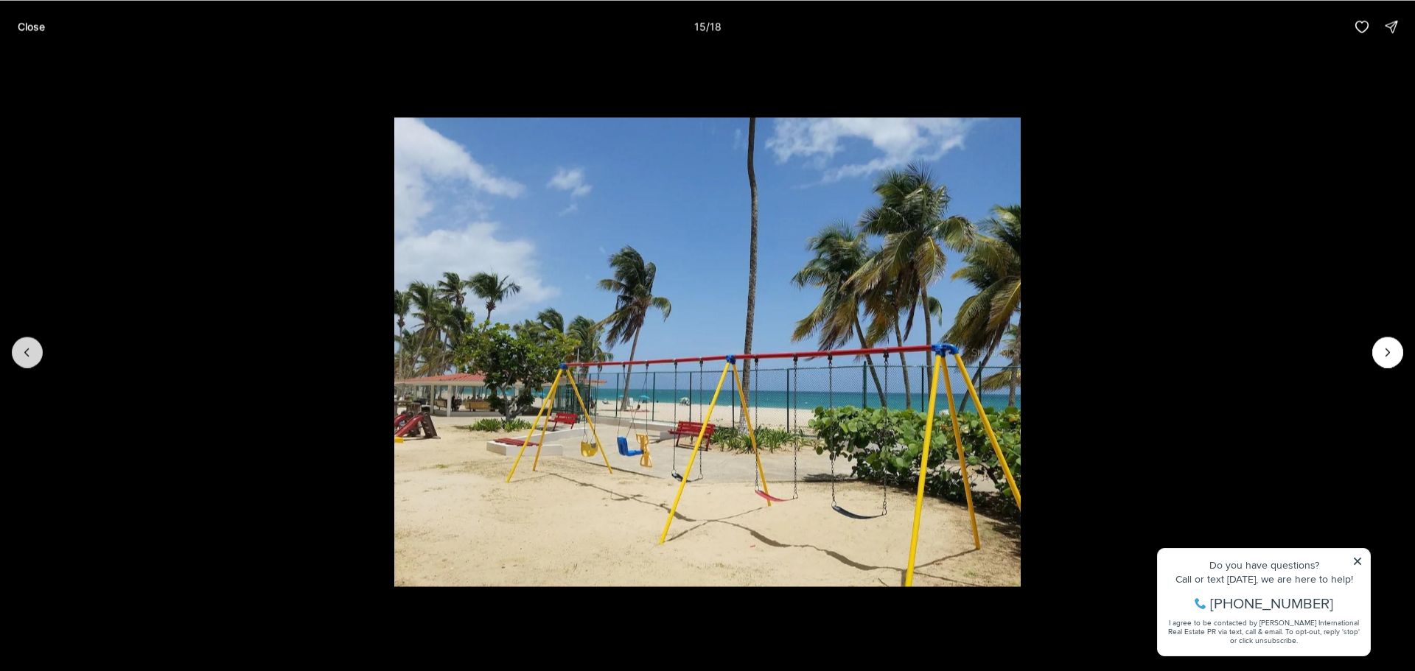
click at [21, 346] on icon "Previous slide" at bounding box center [27, 352] width 15 height 15
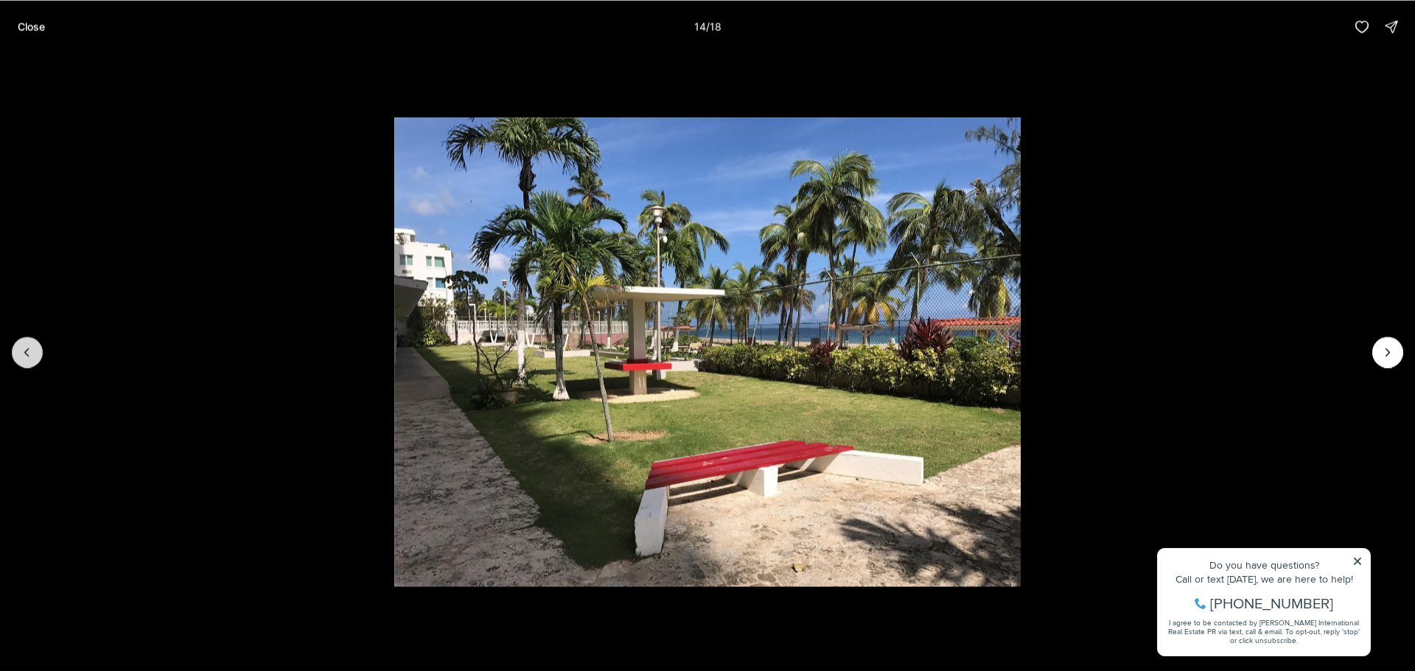
click at [21, 346] on icon "Previous slide" at bounding box center [27, 352] width 15 height 15
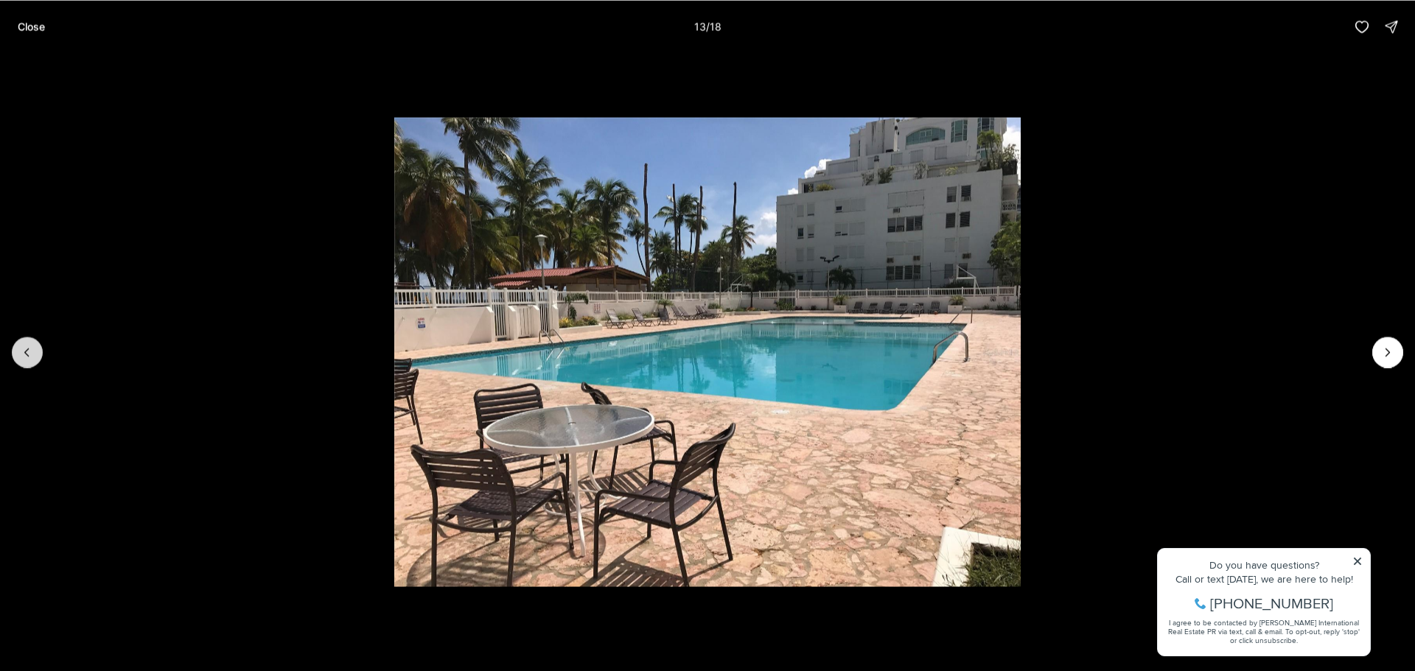
click at [23, 346] on icon "Previous slide" at bounding box center [27, 352] width 15 height 15
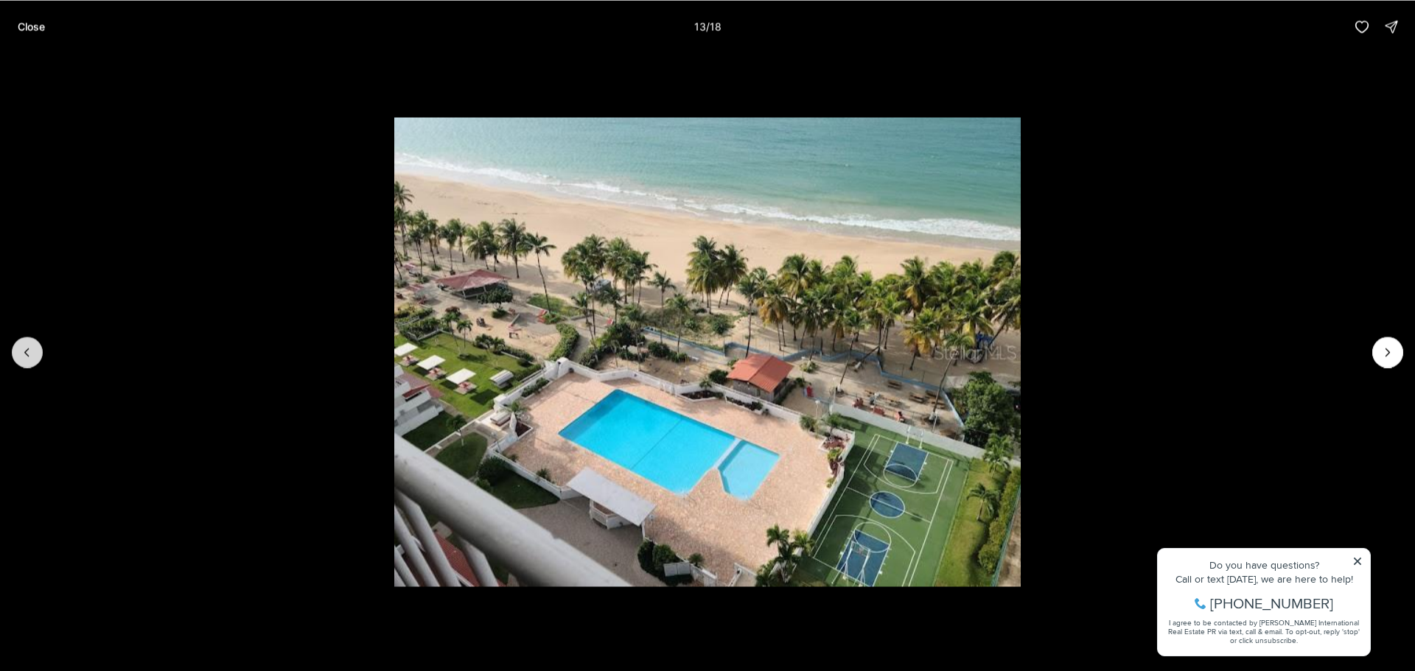
click at [24, 346] on icon "Previous slide" at bounding box center [27, 352] width 15 height 15
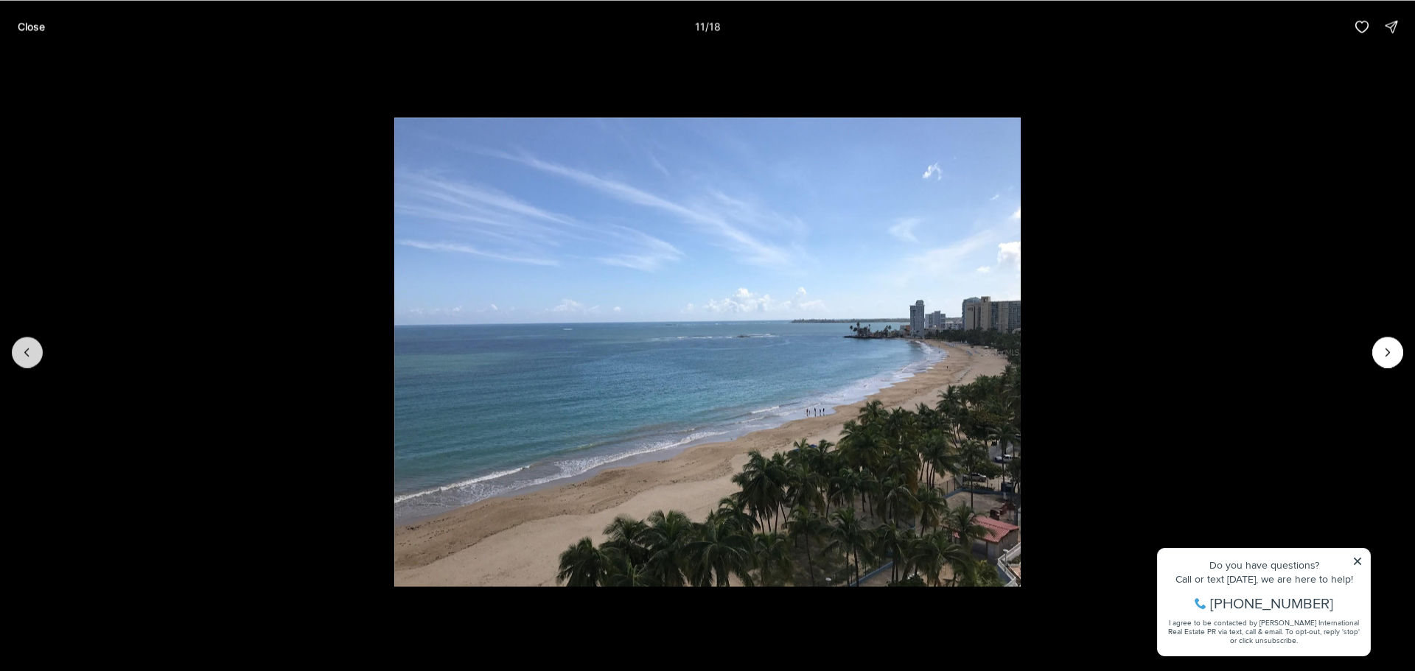
click at [25, 346] on icon "Previous slide" at bounding box center [27, 352] width 15 height 15
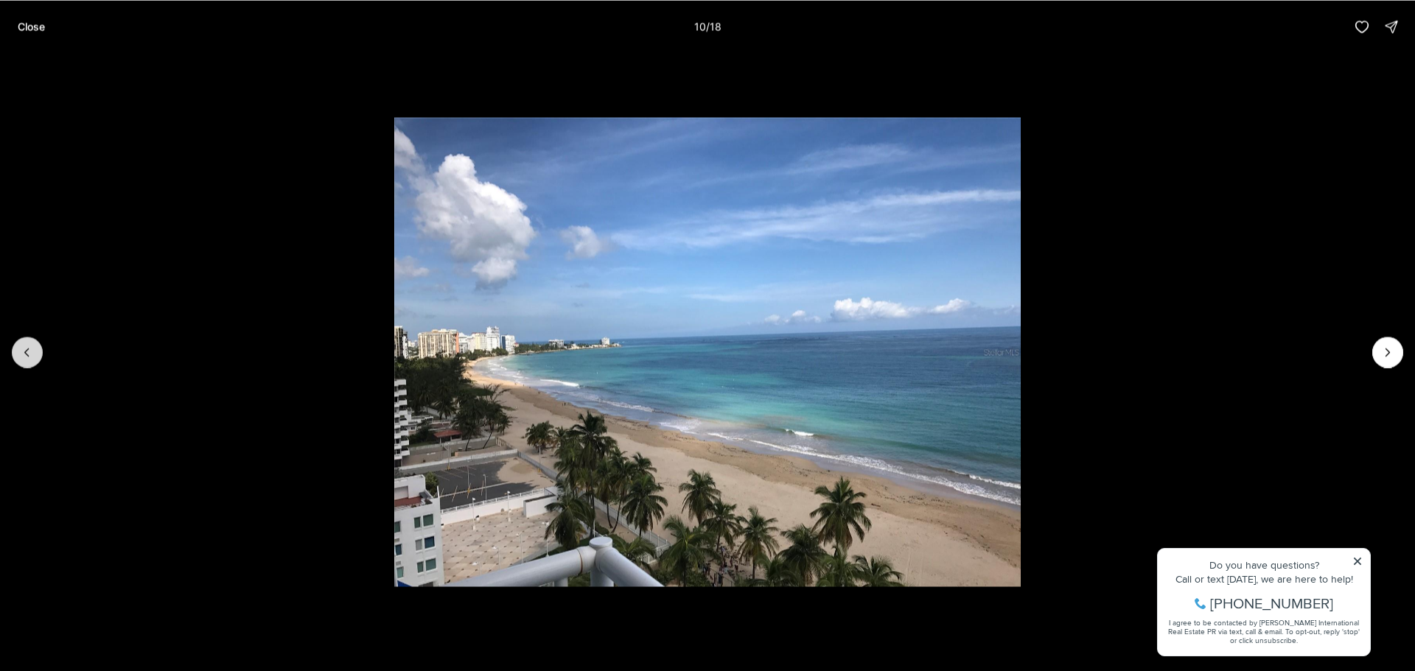
click at [26, 346] on icon "Previous slide" at bounding box center [27, 352] width 15 height 15
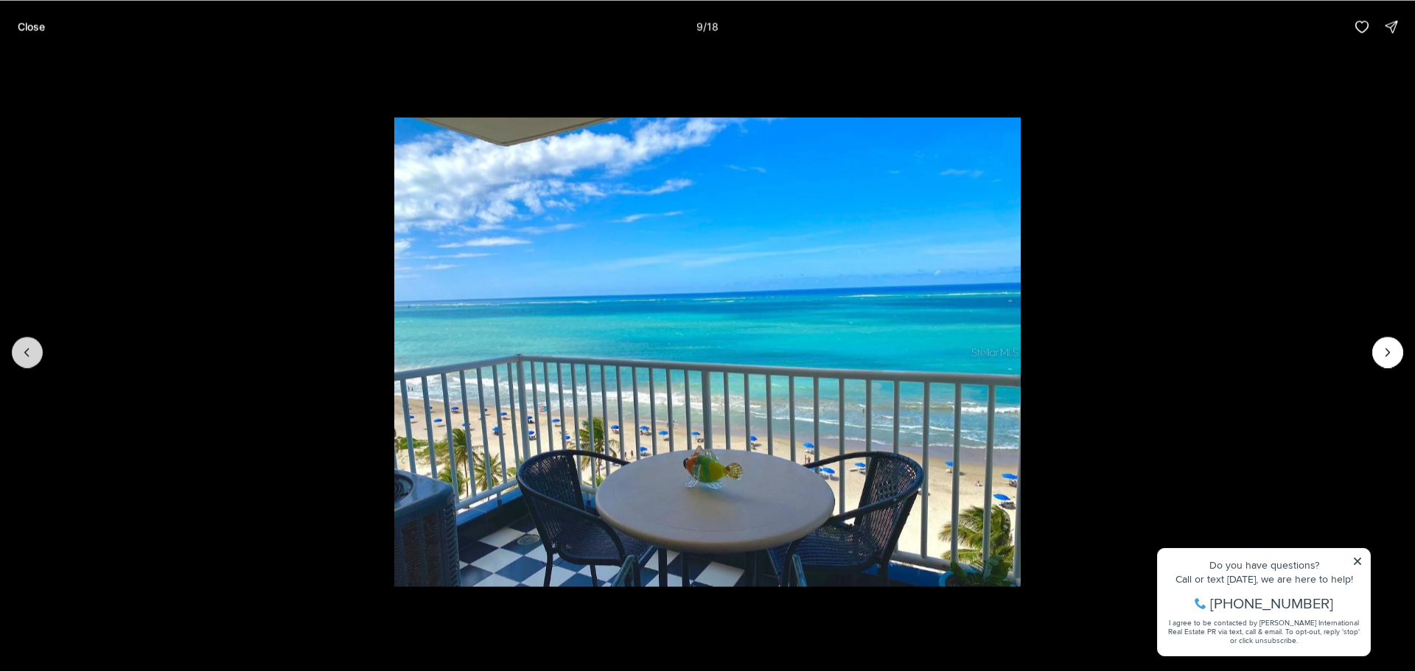
click at [23, 353] on icon "Previous slide" at bounding box center [27, 352] width 15 height 15
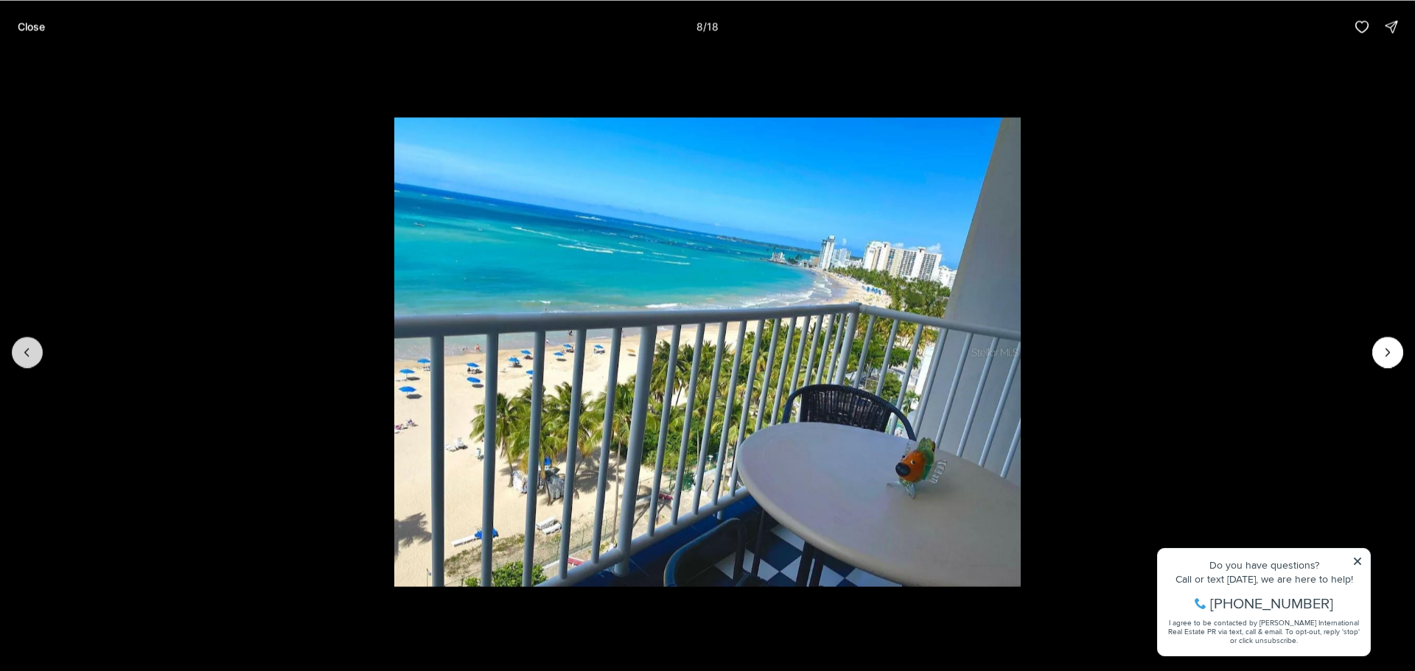
click at [23, 353] on icon "Previous slide" at bounding box center [27, 352] width 15 height 15
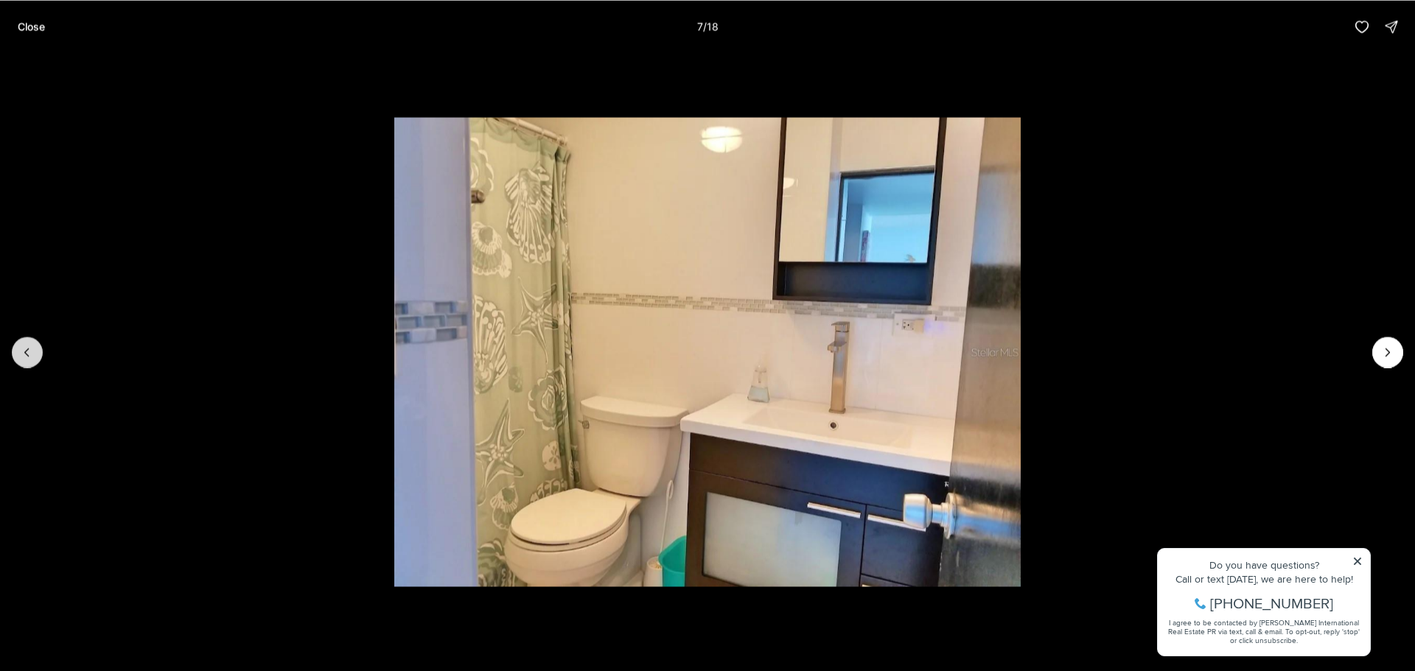
click at [23, 353] on icon "Previous slide" at bounding box center [27, 352] width 15 height 15
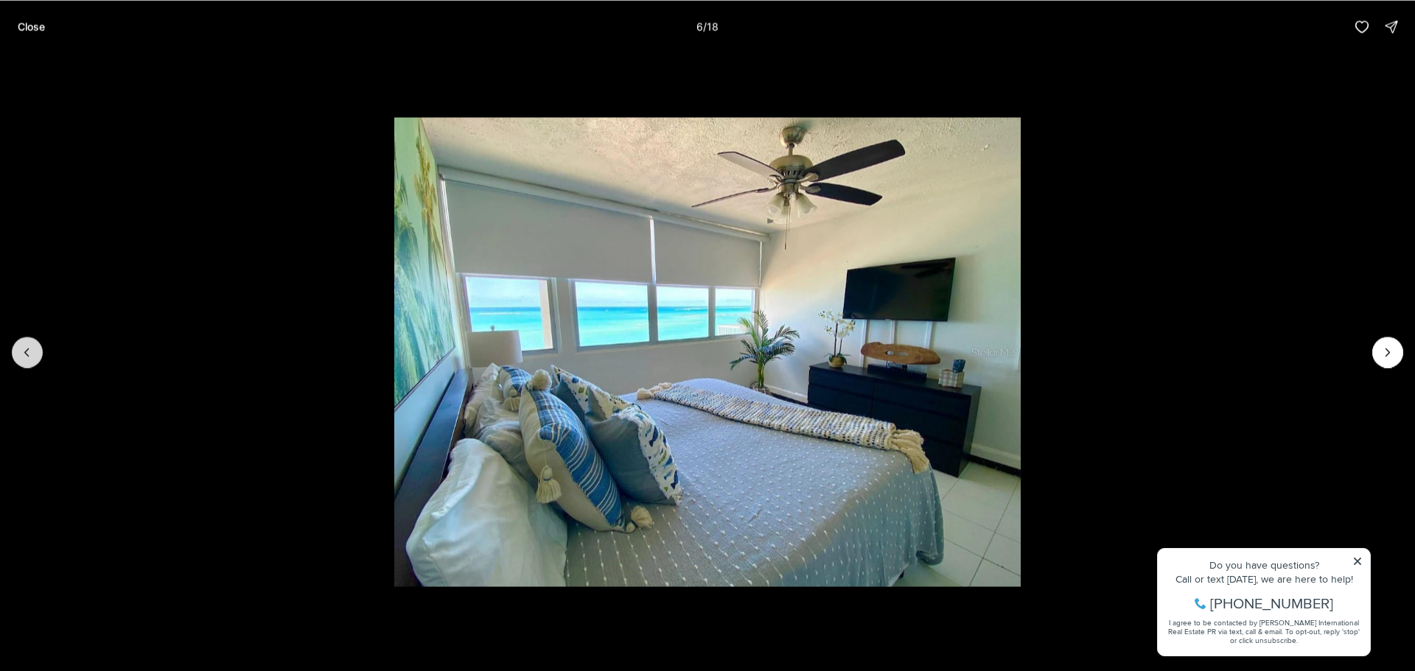
click at [23, 353] on icon "Previous slide" at bounding box center [27, 352] width 15 height 15
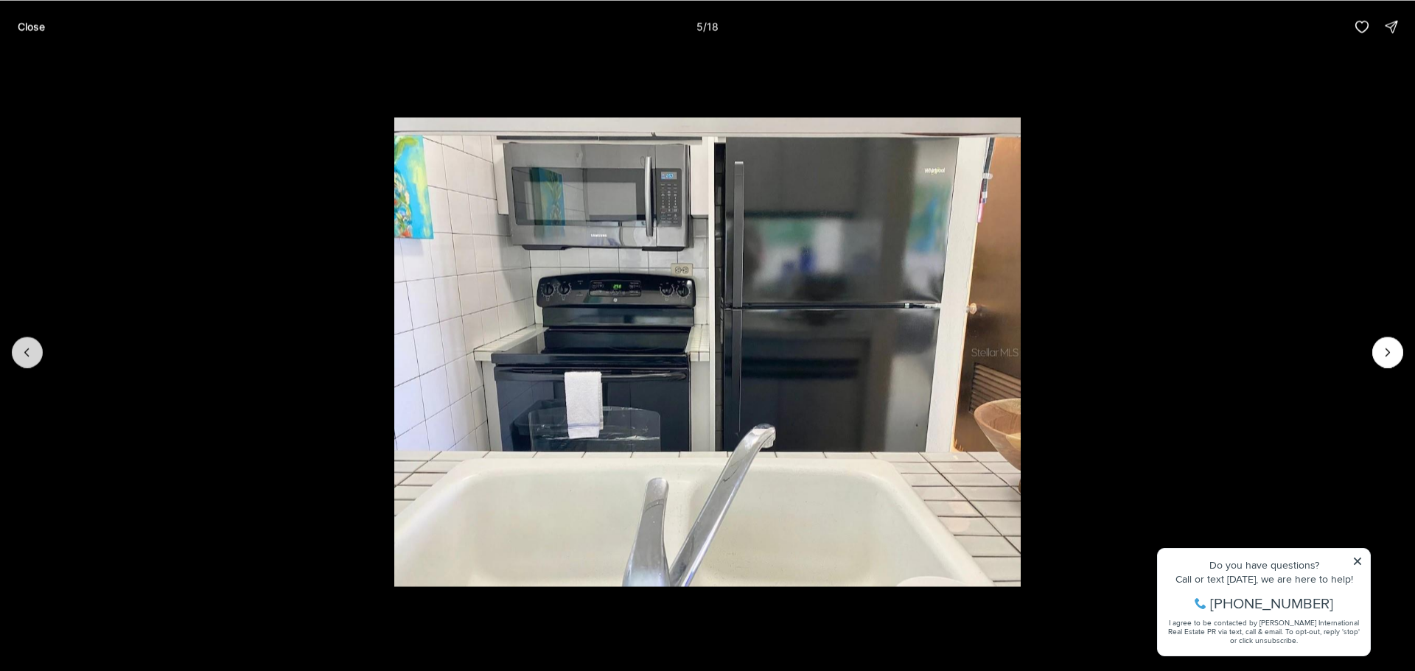
click at [23, 353] on icon "Previous slide" at bounding box center [27, 352] width 15 height 15
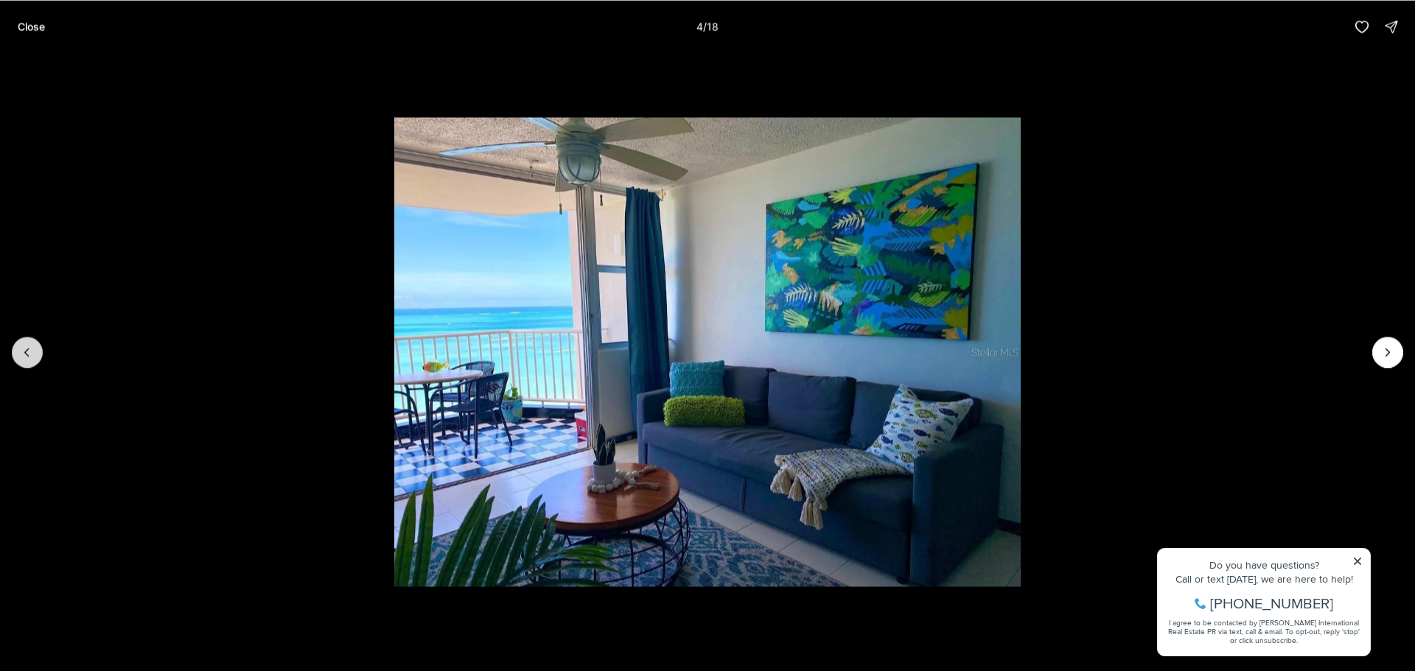
click at [23, 353] on icon "Previous slide" at bounding box center [27, 352] width 15 height 15
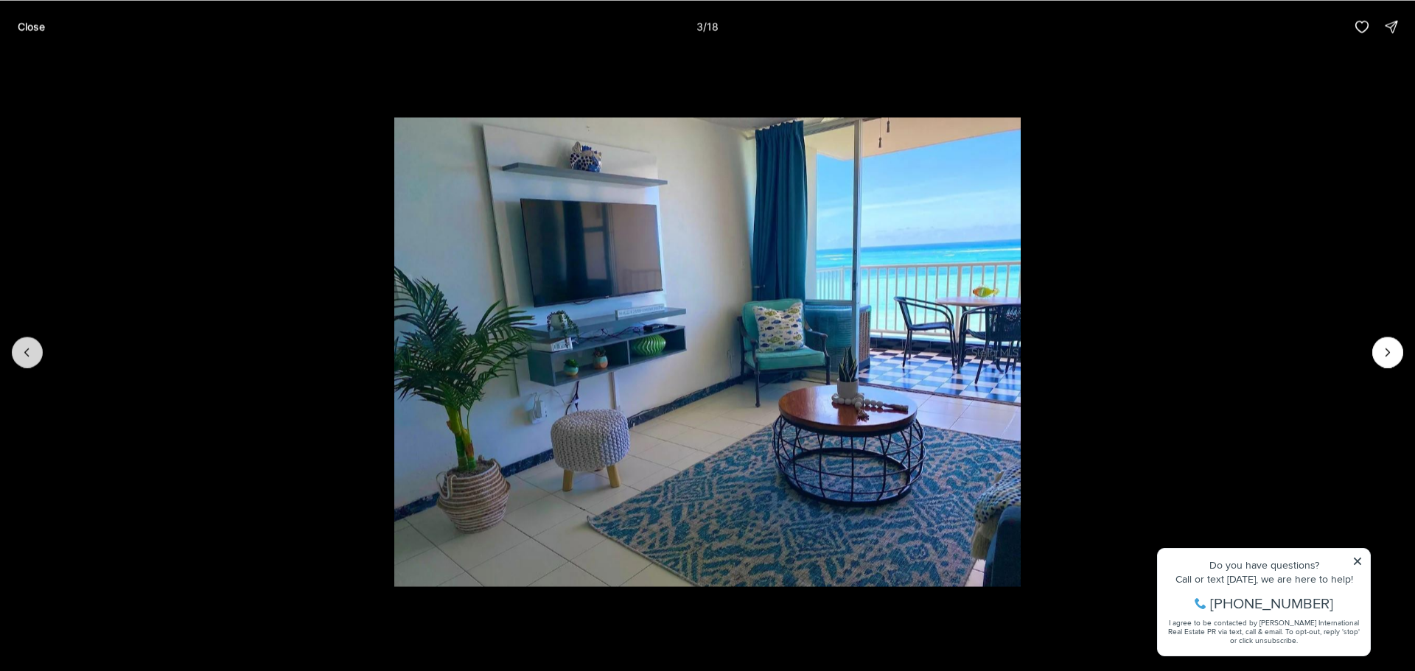
click at [23, 353] on icon "Previous slide" at bounding box center [27, 352] width 15 height 15
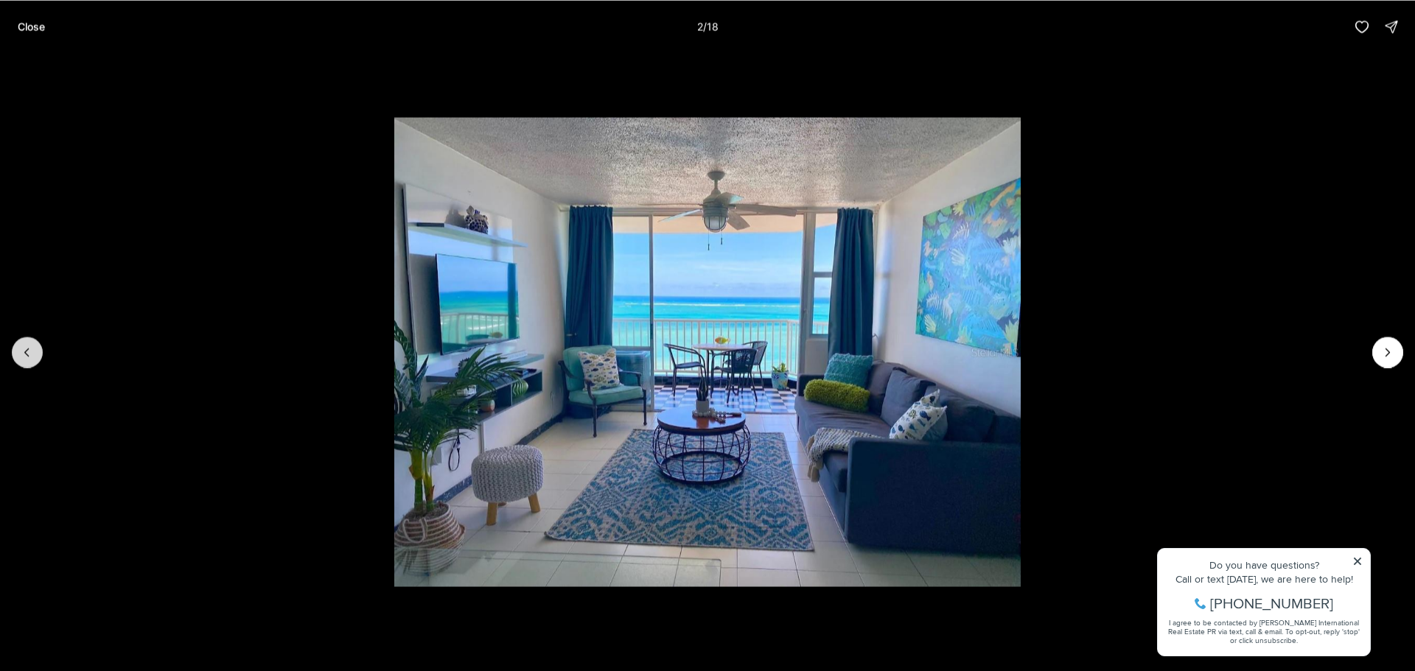
click at [25, 350] on icon "Previous slide" at bounding box center [27, 352] width 15 height 15
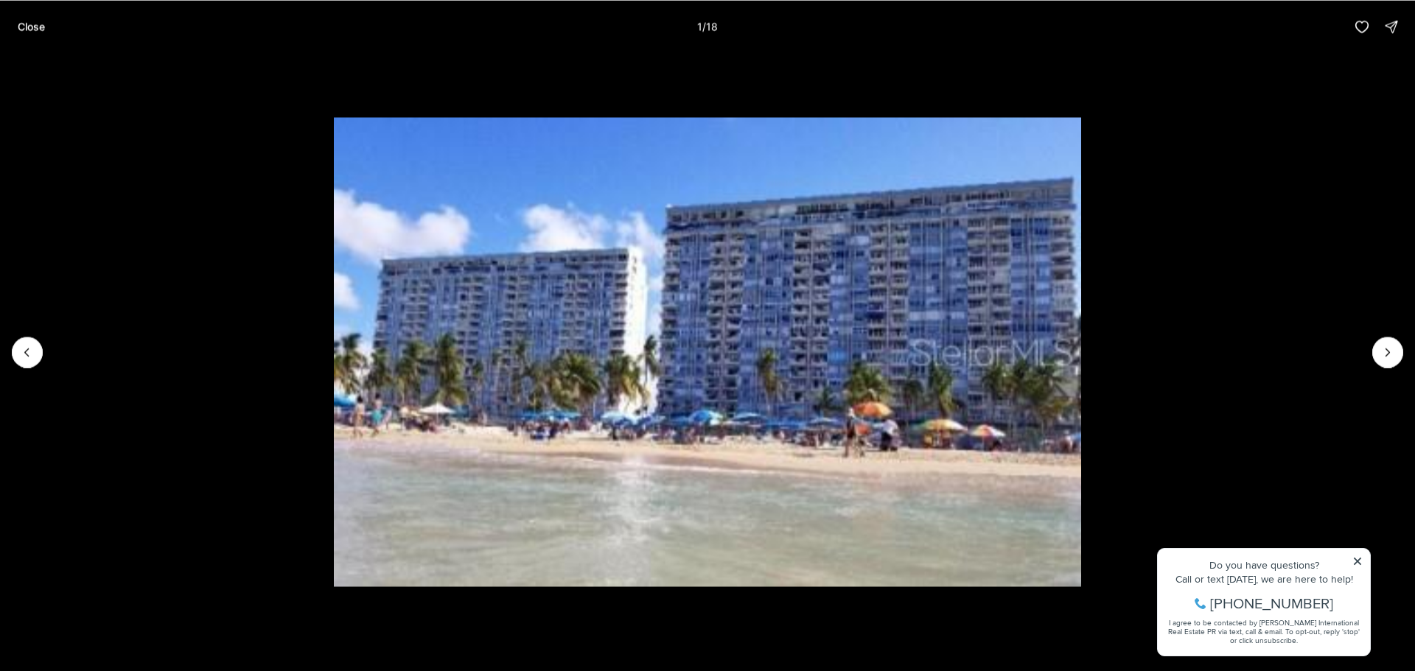
click at [27, 351] on div at bounding box center [27, 352] width 31 height 31
